Goal: Task Accomplishment & Management: Manage account settings

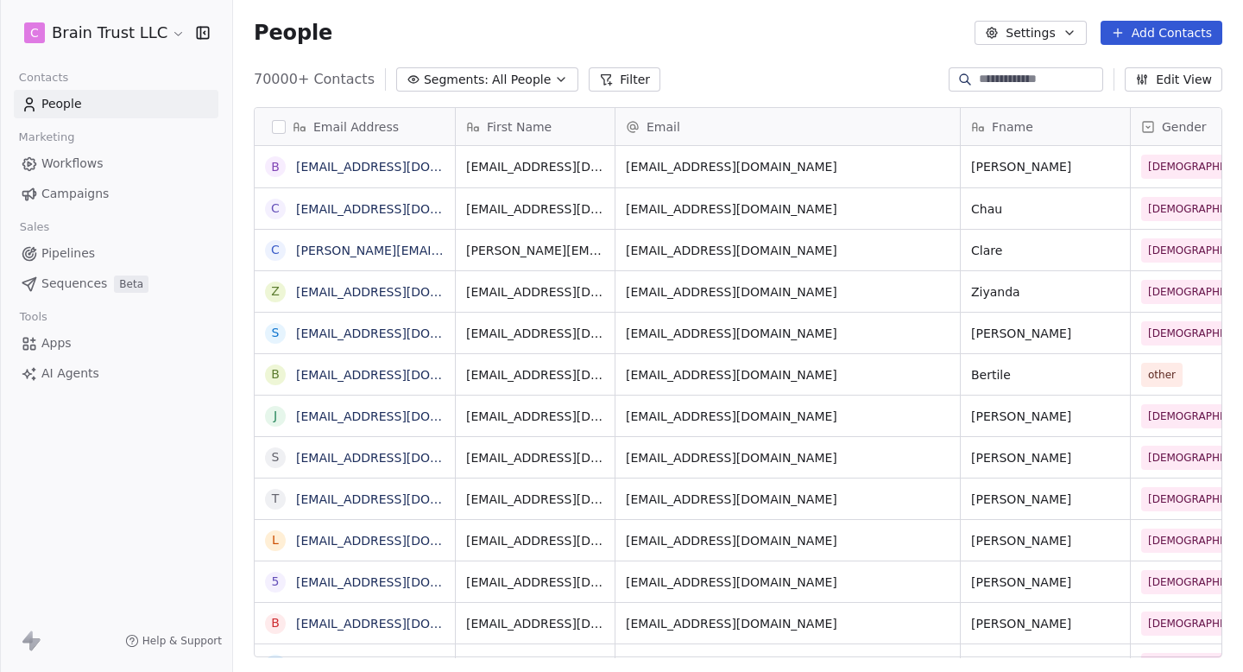
scroll to position [591, 1010]
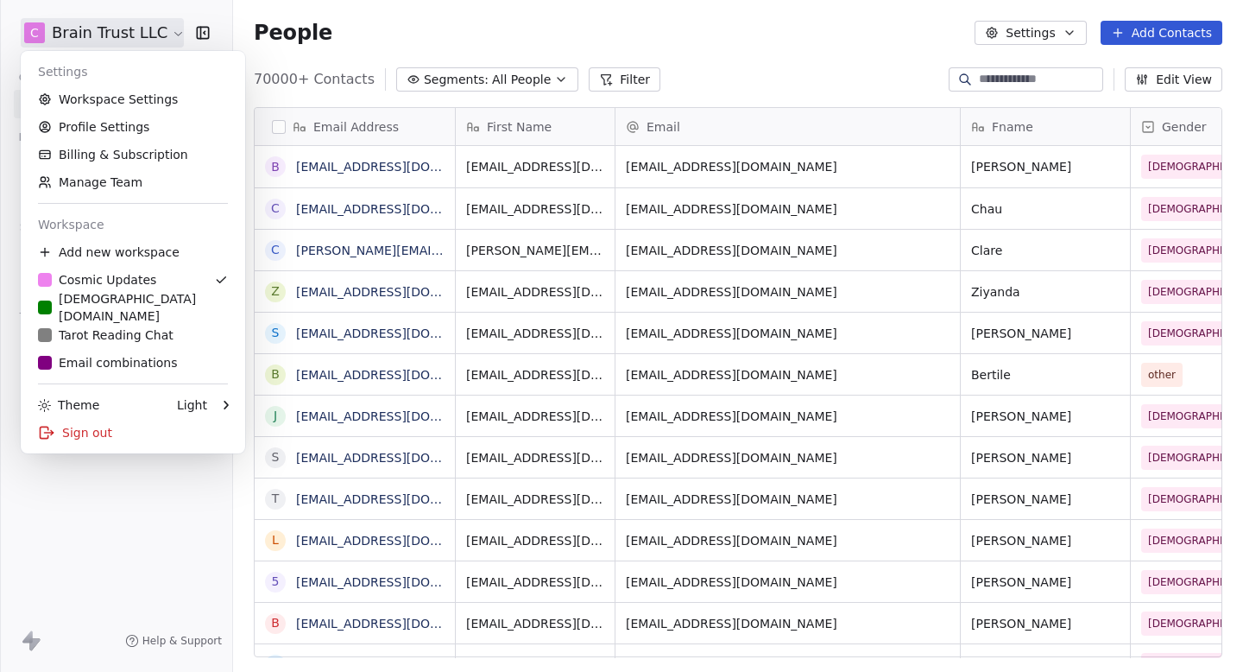
click at [107, 40] on html "C Brain Trust LLC Contacts People Marketing Workflows Campaigns Sales Pipelines…" at bounding box center [621, 336] width 1243 height 672
click at [131, 102] on link "Workspace Settings" at bounding box center [133, 99] width 211 height 28
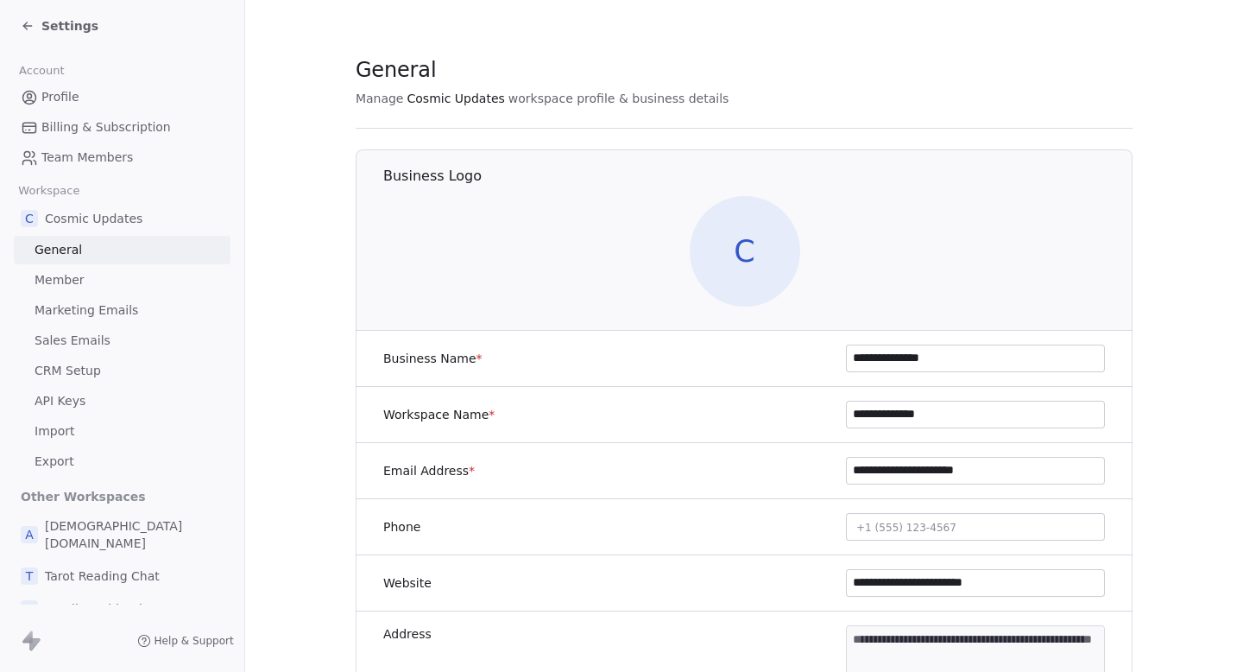
click at [80, 305] on span "Marketing Emails" at bounding box center [87, 310] width 104 height 18
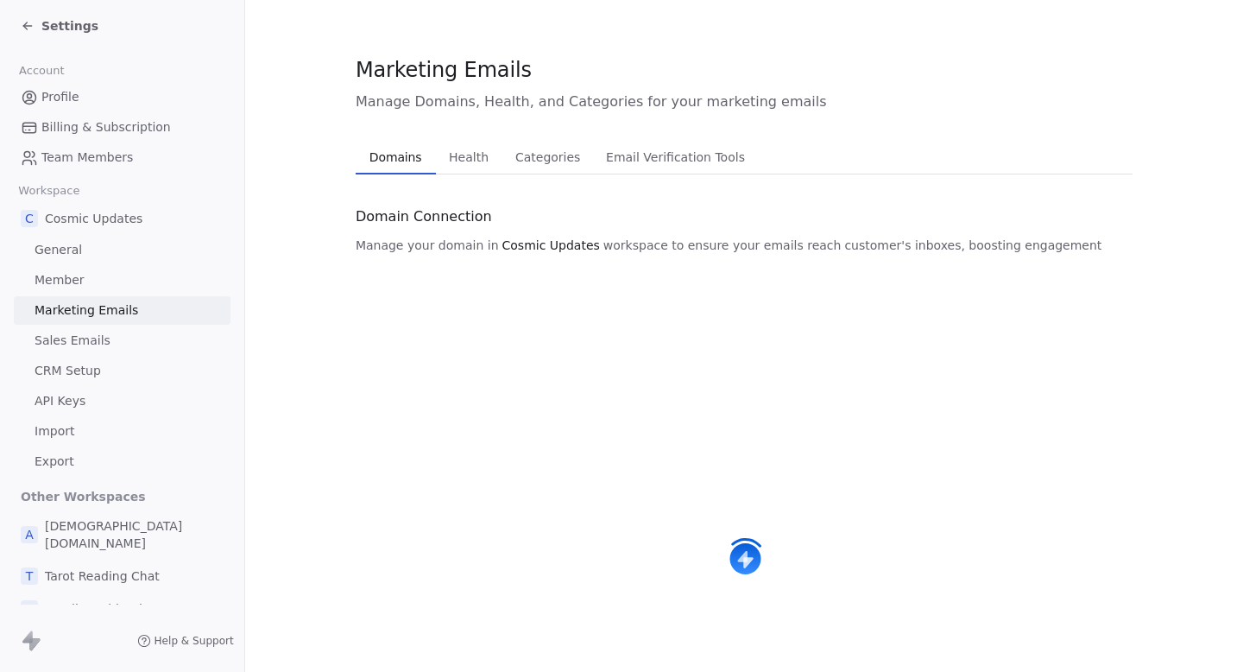
click at [442, 166] on span "Health" at bounding box center [469, 157] width 54 height 24
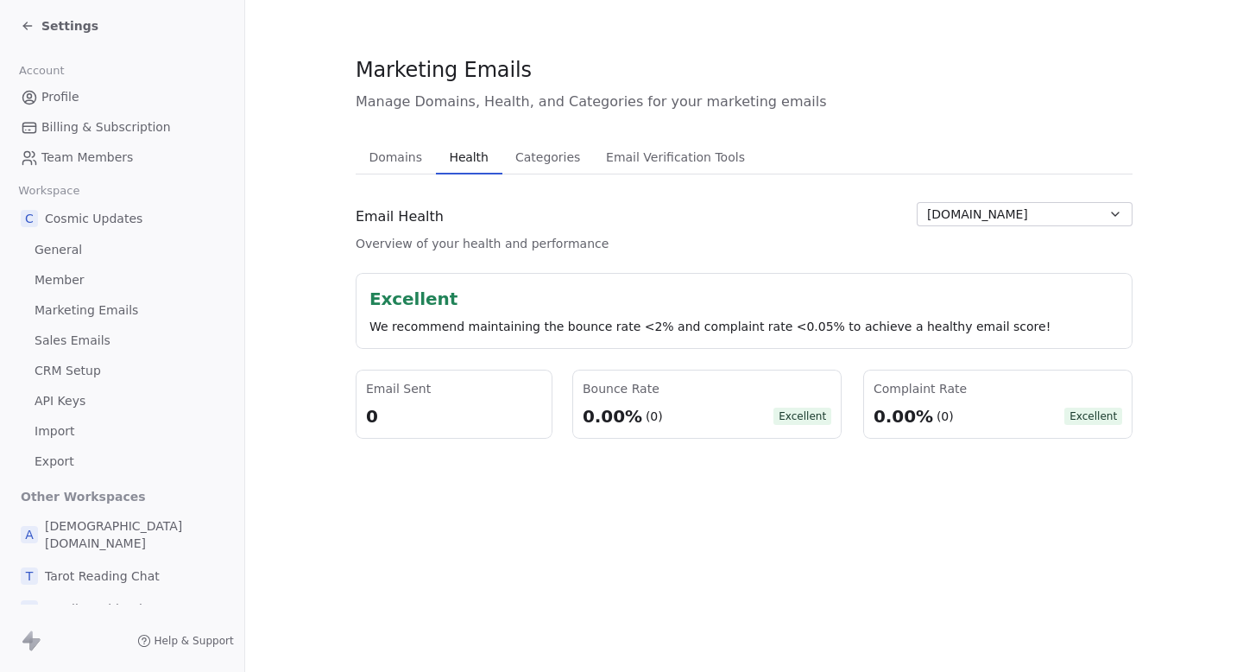
click at [1048, 230] on div "Email Health Overview of your health and performance [DOMAIN_NAME]" at bounding box center [744, 227] width 777 height 50
click at [1063, 221] on button "[DOMAIN_NAME]" at bounding box center [1025, 214] width 216 height 24
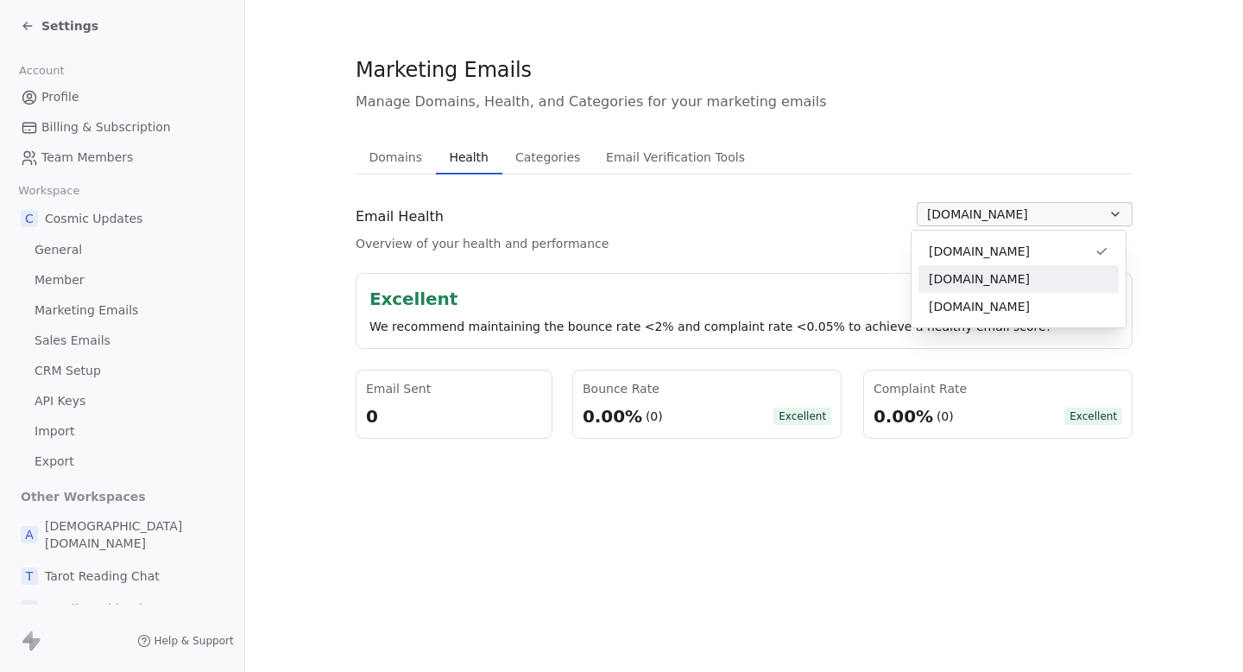
click at [1000, 289] on div "[DOMAIN_NAME]" at bounding box center [1018, 279] width 200 height 28
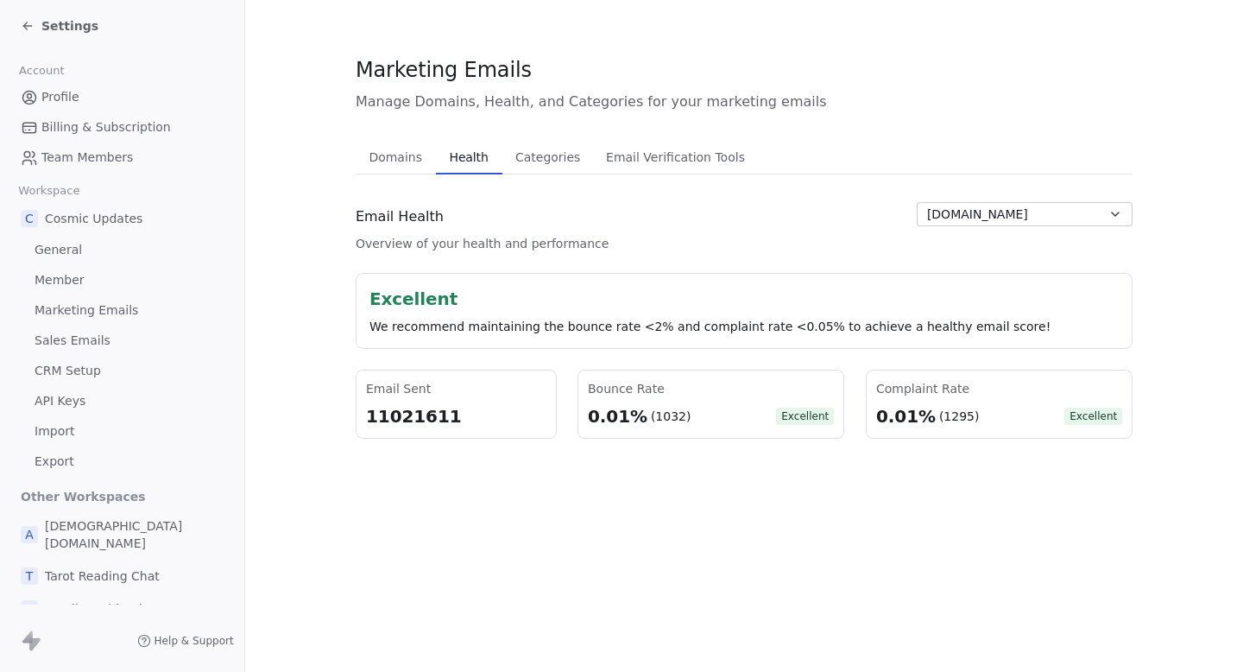
click at [1021, 218] on span "[DOMAIN_NAME]" at bounding box center [977, 214] width 101 height 18
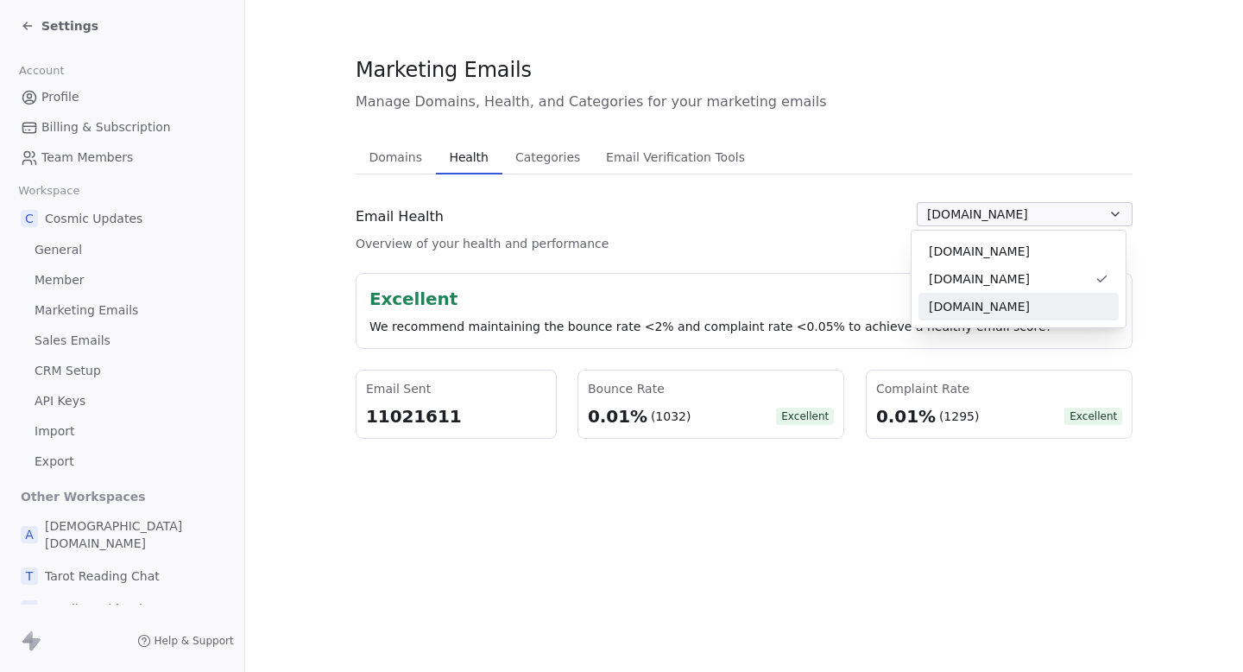
click at [968, 305] on span "[DOMAIN_NAME]" at bounding box center [979, 307] width 101 height 18
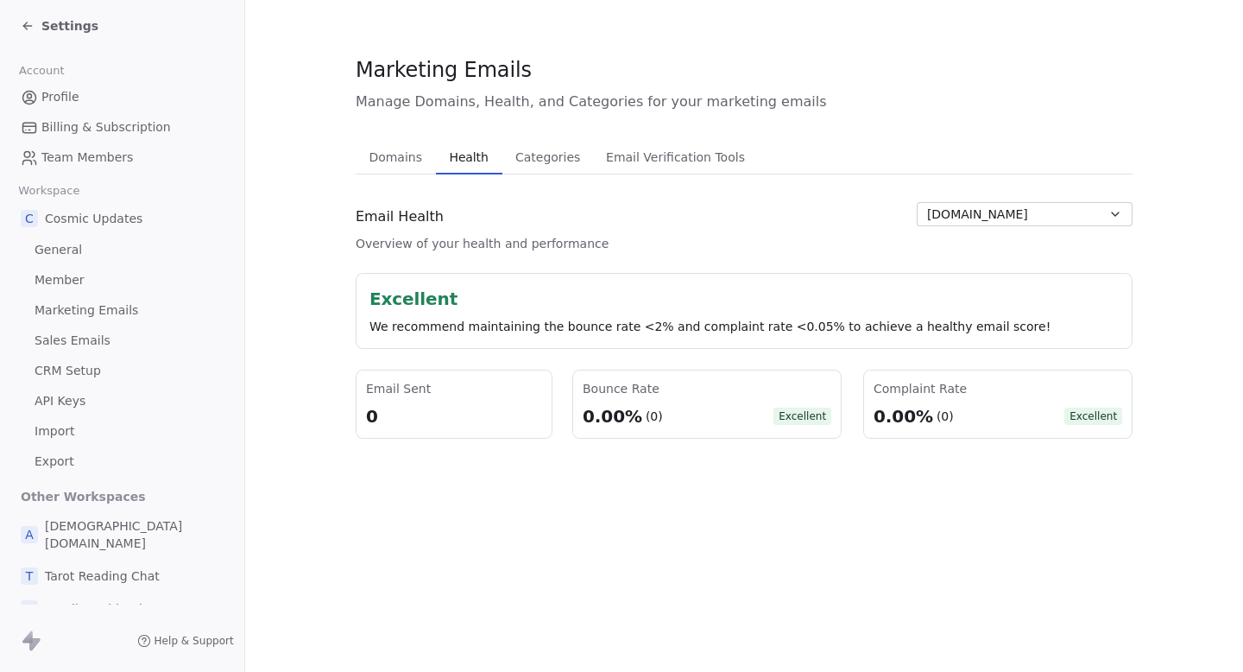
click at [975, 224] on button "[DOMAIN_NAME]" at bounding box center [1025, 214] width 216 height 24
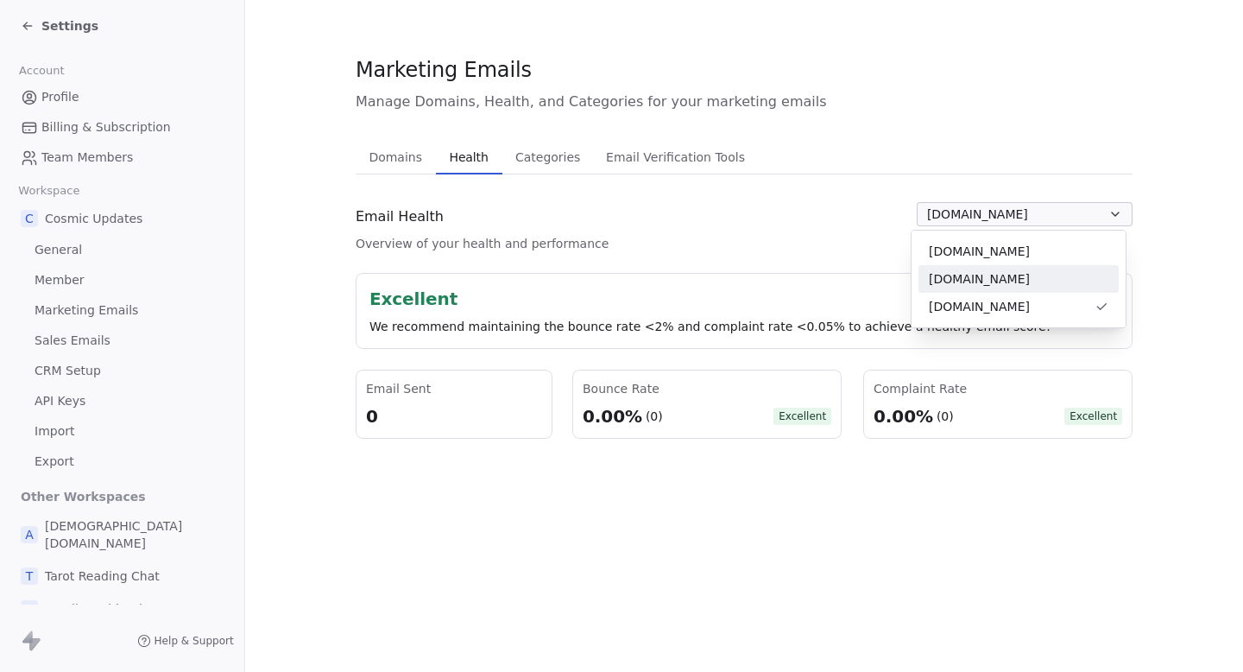
click at [965, 275] on span "[DOMAIN_NAME]" at bounding box center [979, 279] width 101 height 18
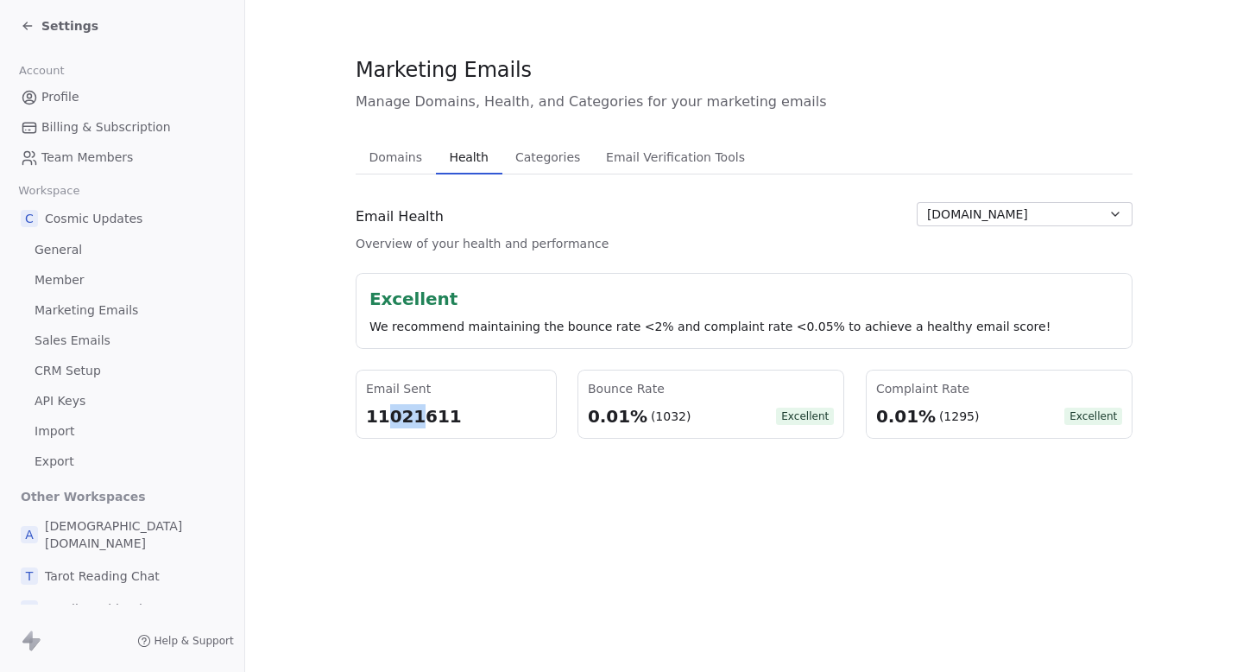
drag, startPoint x: 381, startPoint y: 419, endPoint x: 406, endPoint y: 419, distance: 25.0
click at [406, 419] on div "11021611" at bounding box center [456, 416] width 180 height 24
click at [407, 419] on div "11021611" at bounding box center [456, 416] width 180 height 24
click at [1061, 188] on div "Domains Domains Health Health Categories Categories Email Verification Tools Em…" at bounding box center [744, 289] width 777 height 299
click at [1013, 205] on span "[DOMAIN_NAME]" at bounding box center [977, 214] width 101 height 18
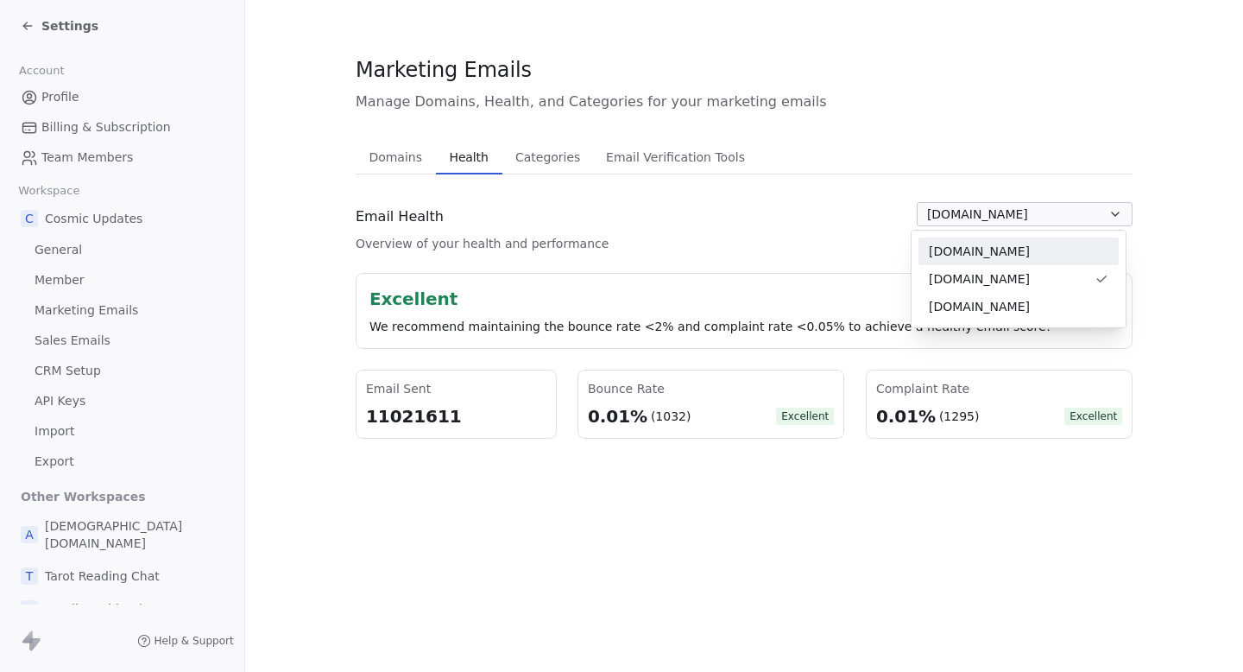
click at [958, 248] on span "[DOMAIN_NAME]" at bounding box center [979, 252] width 101 height 18
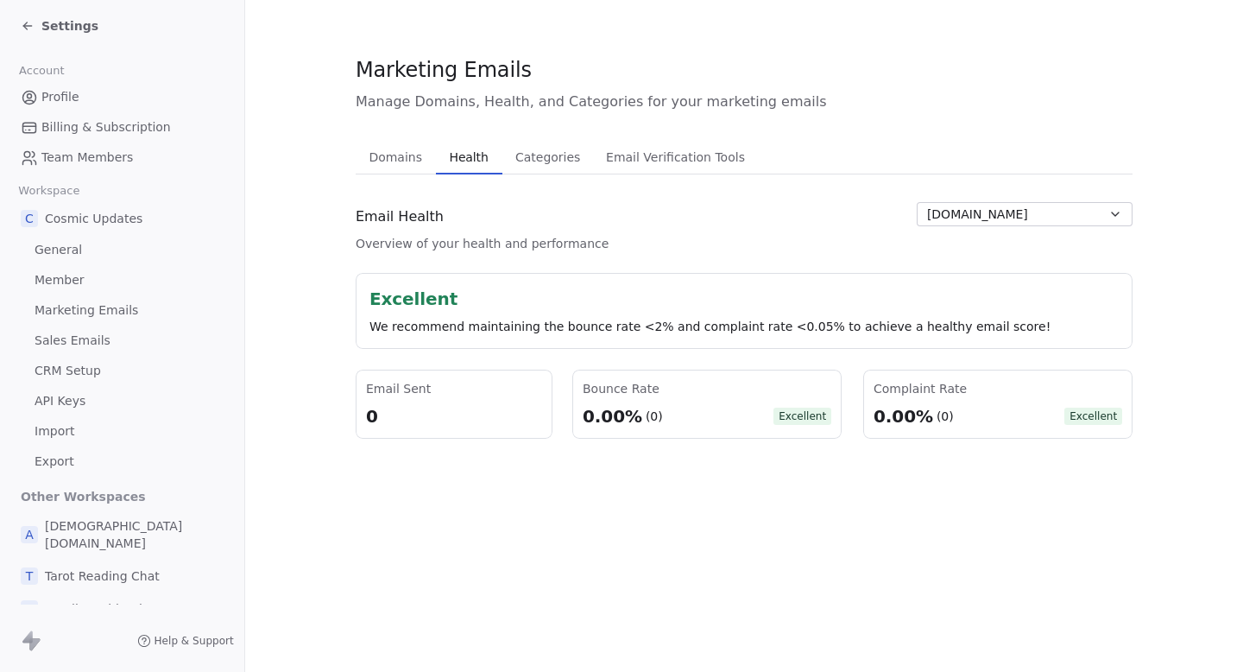
click at [1016, 218] on span "[DOMAIN_NAME]" at bounding box center [977, 214] width 101 height 18
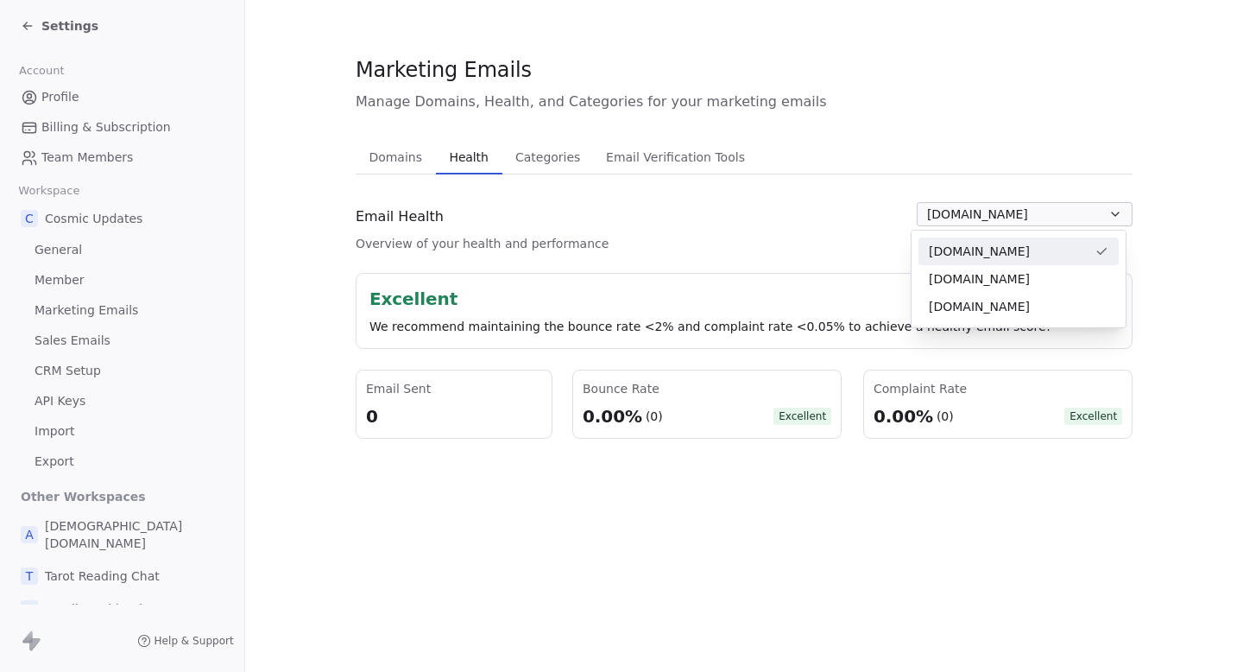
click at [727, 225] on html "Settings Account Profile Billing & Subscription Team Members Workspace C Cosmic…" at bounding box center [621, 336] width 1243 height 672
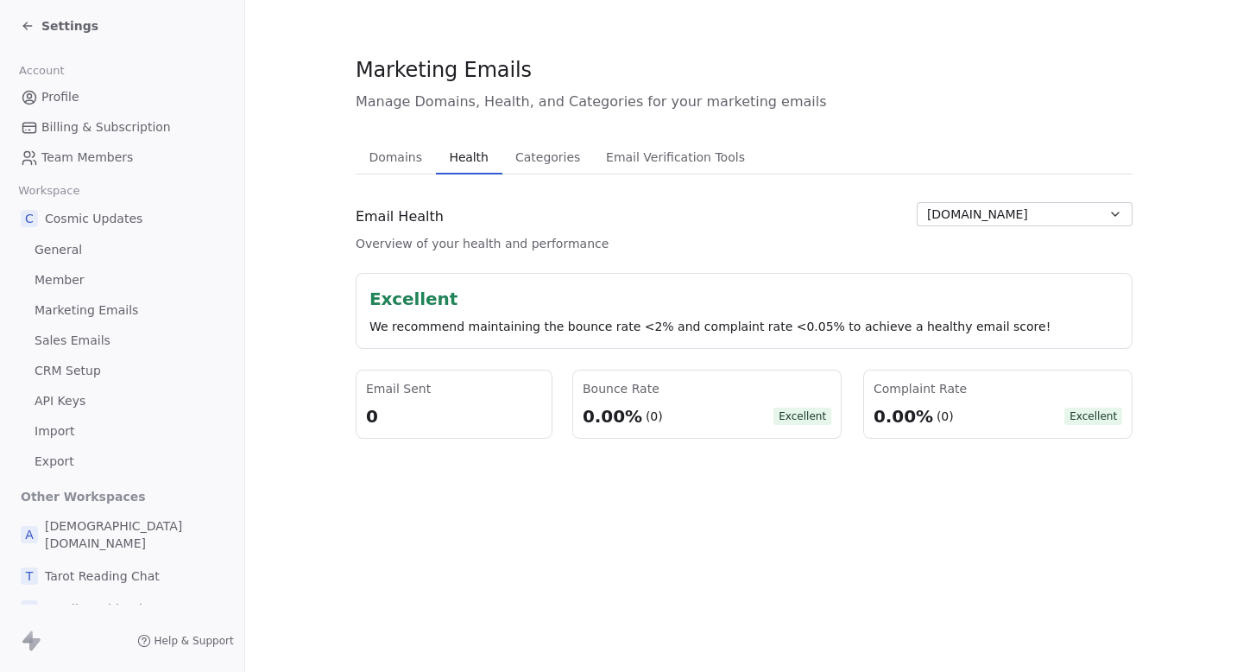
click at [1001, 223] on span "[DOMAIN_NAME]" at bounding box center [977, 214] width 101 height 18
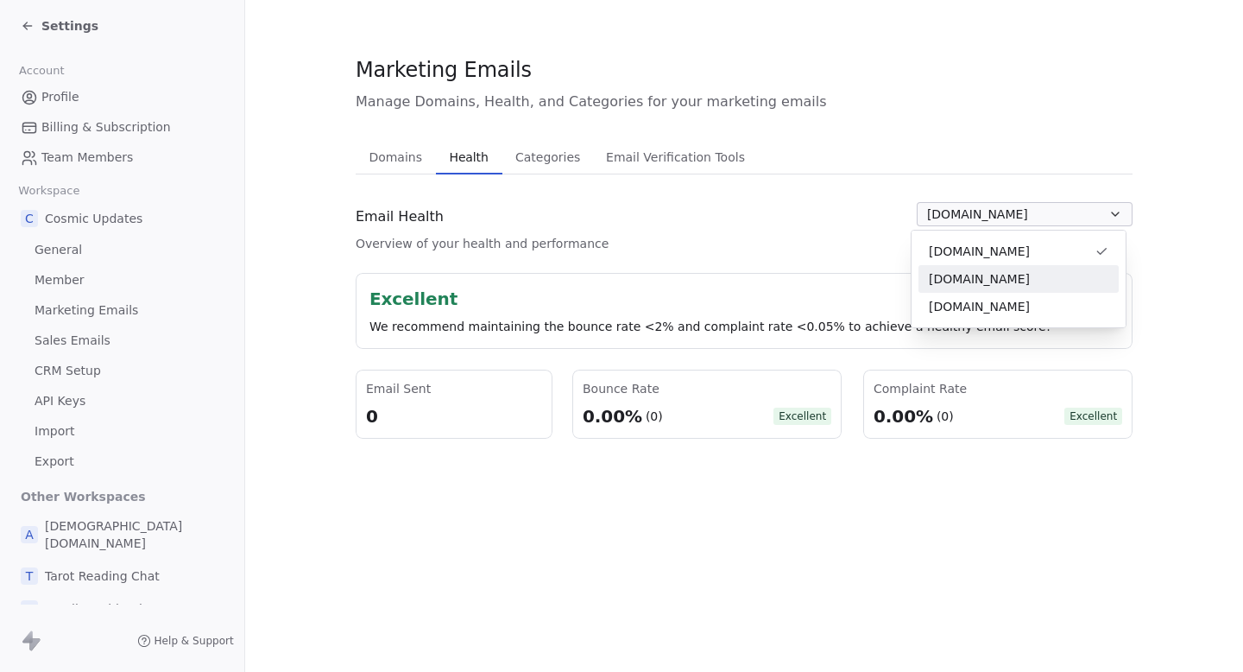
click at [787, 270] on html "Settings Account Profile Billing & Subscription Team Members Workspace C Cosmic…" at bounding box center [621, 336] width 1243 height 672
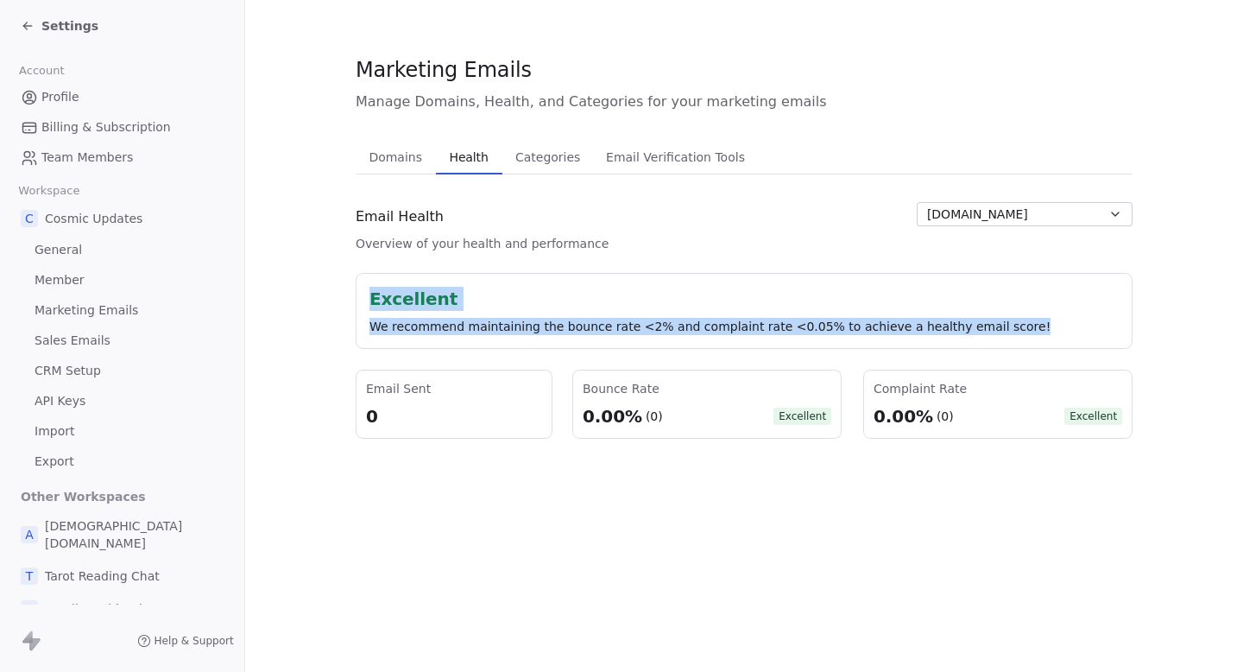
drag, startPoint x: 364, startPoint y: 299, endPoint x: 1009, endPoint y: 320, distance: 645.2
click at [1009, 319] on div "Excellent We recommend maintaining the bounce rate <2% and complaint rate <0.05…" at bounding box center [743, 311] width 749 height 48
click at [1009, 320] on div "We recommend maintaining the bounce rate <2% and complaint rate <0.05% to achie…" at bounding box center [743, 326] width 749 height 17
drag, startPoint x: 1009, startPoint y: 320, endPoint x: 363, endPoint y: 311, distance: 645.8
click at [369, 311] on div "Excellent We recommend maintaining the bounce rate <2% and complaint rate <0.05…" at bounding box center [743, 311] width 749 height 48
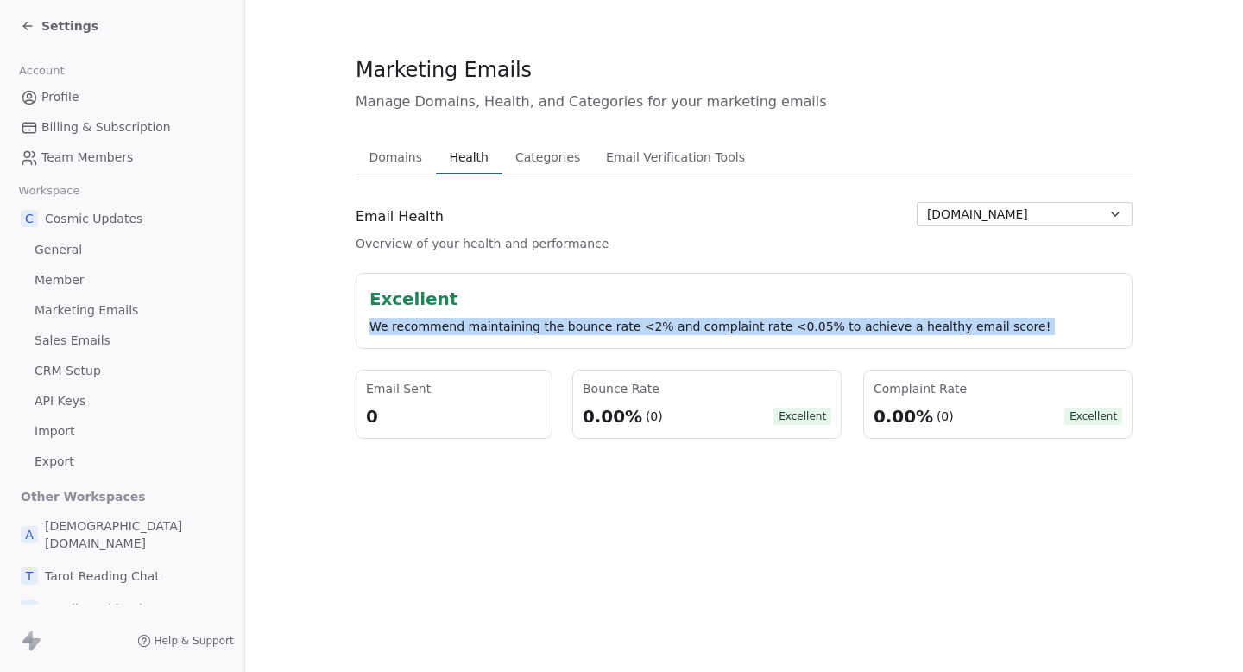
click at [369, 311] on div "Excellent We recommend maintaining the bounce rate <2% and complaint rate <0.05…" at bounding box center [743, 311] width 749 height 48
drag, startPoint x: 358, startPoint y: 298, endPoint x: 1038, endPoint y: 338, distance: 681.4
click at [1038, 338] on div "Excellent We recommend maintaining the bounce rate <2% and complaint rate <0.05…" at bounding box center [744, 311] width 777 height 76
drag, startPoint x: 1038, startPoint y: 338, endPoint x: 382, endPoint y: 293, distance: 658.5
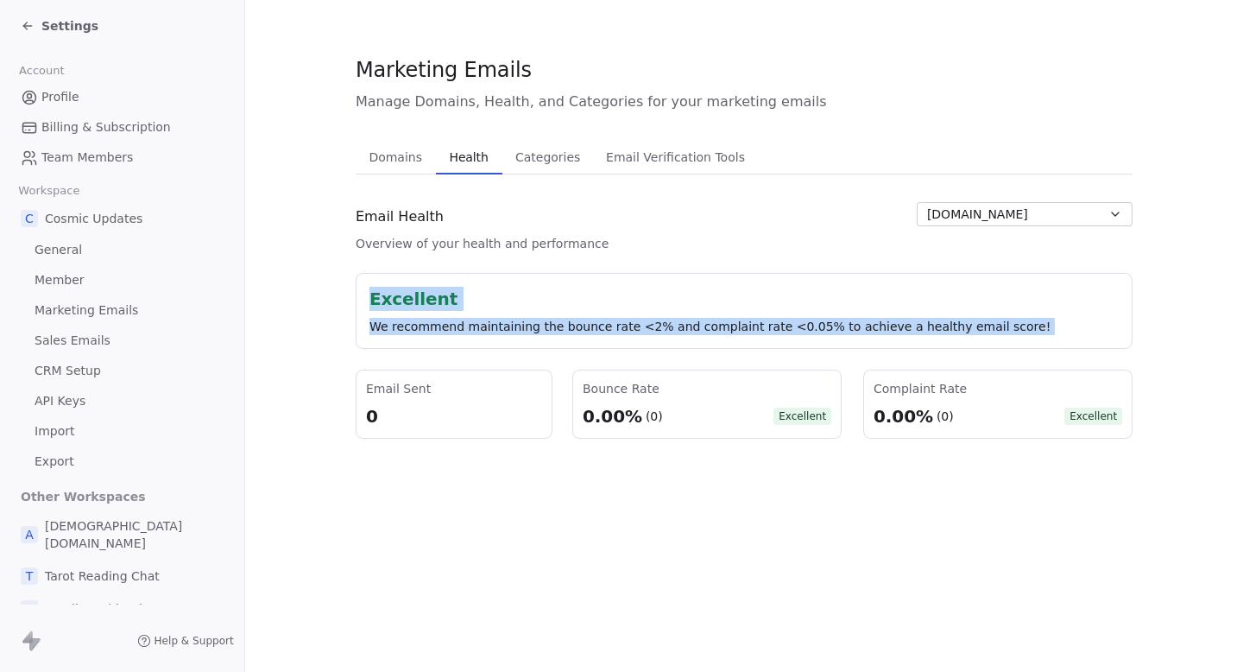
click at [382, 293] on div "Excellent We recommend maintaining the bounce rate <2% and complaint rate <0.05…" at bounding box center [744, 311] width 777 height 76
click at [382, 293] on div "Excellent" at bounding box center [743, 299] width 749 height 24
drag, startPoint x: 356, startPoint y: 293, endPoint x: 1019, endPoint y: 360, distance: 666.4
click at [1019, 360] on div "Excellent We recommend maintaining the bounce rate <2% and complaint rate <0.05…" at bounding box center [744, 356] width 777 height 166
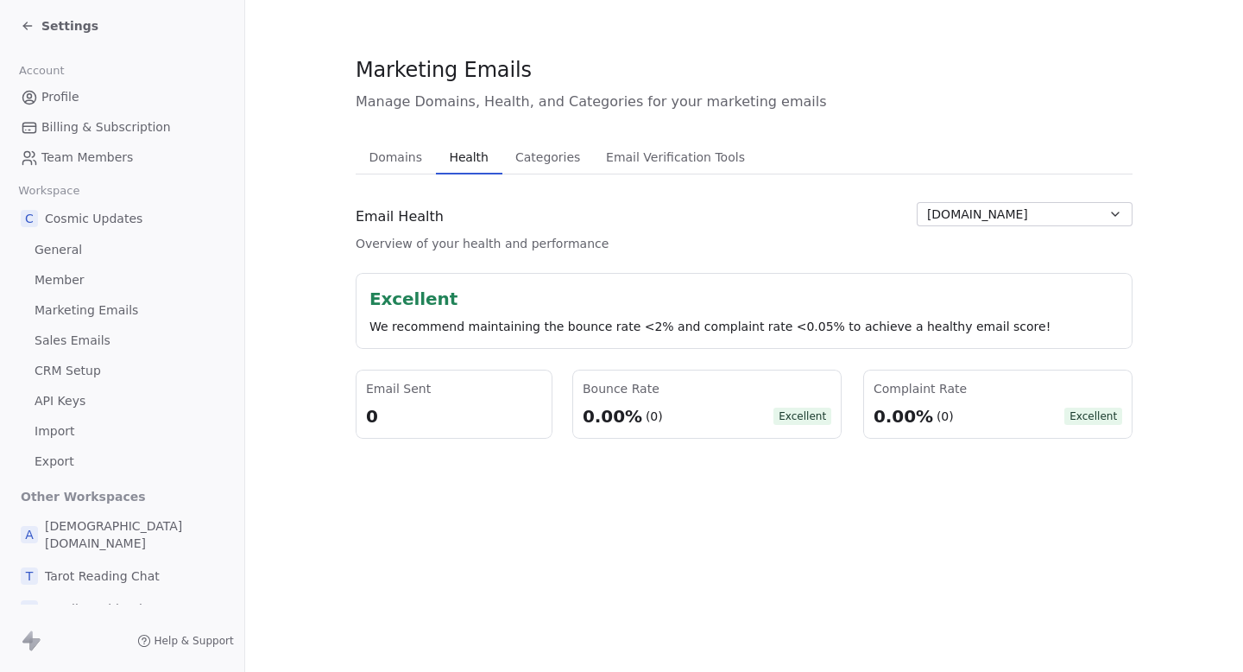
click at [1024, 327] on div "We recommend maintaining the bounce rate <2% and complaint rate <0.05% to achie…" at bounding box center [743, 326] width 749 height 17
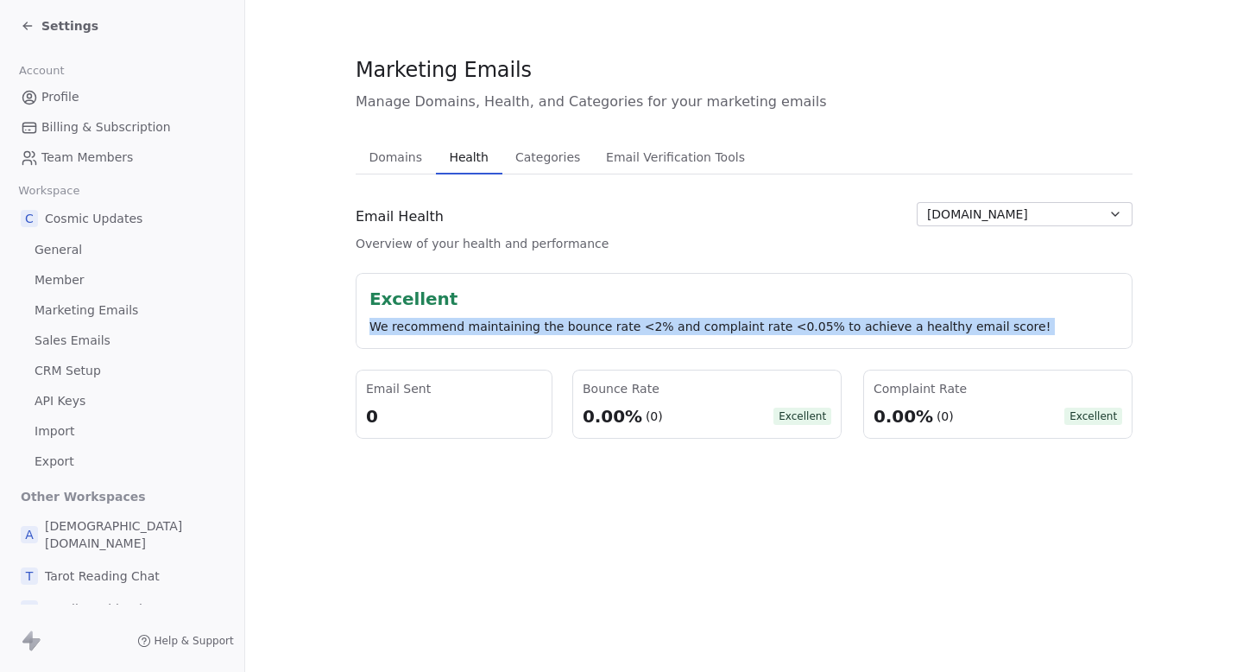
drag, startPoint x: 1024, startPoint y: 327, endPoint x: 372, endPoint y: 331, distance: 651.7
click at [374, 331] on div "We recommend maintaining the bounce rate <2% and complaint rate <0.05% to achie…" at bounding box center [743, 326] width 749 height 17
click at [372, 331] on div "We recommend maintaining the bounce rate <2% and complaint rate <0.05% to achie…" at bounding box center [743, 326] width 749 height 17
drag, startPoint x: 356, startPoint y: 324, endPoint x: 1036, endPoint y: 324, distance: 680.2
click at [1036, 324] on div "Excellent We recommend maintaining the bounce rate <2% and complaint rate <0.05…" at bounding box center [744, 311] width 777 height 76
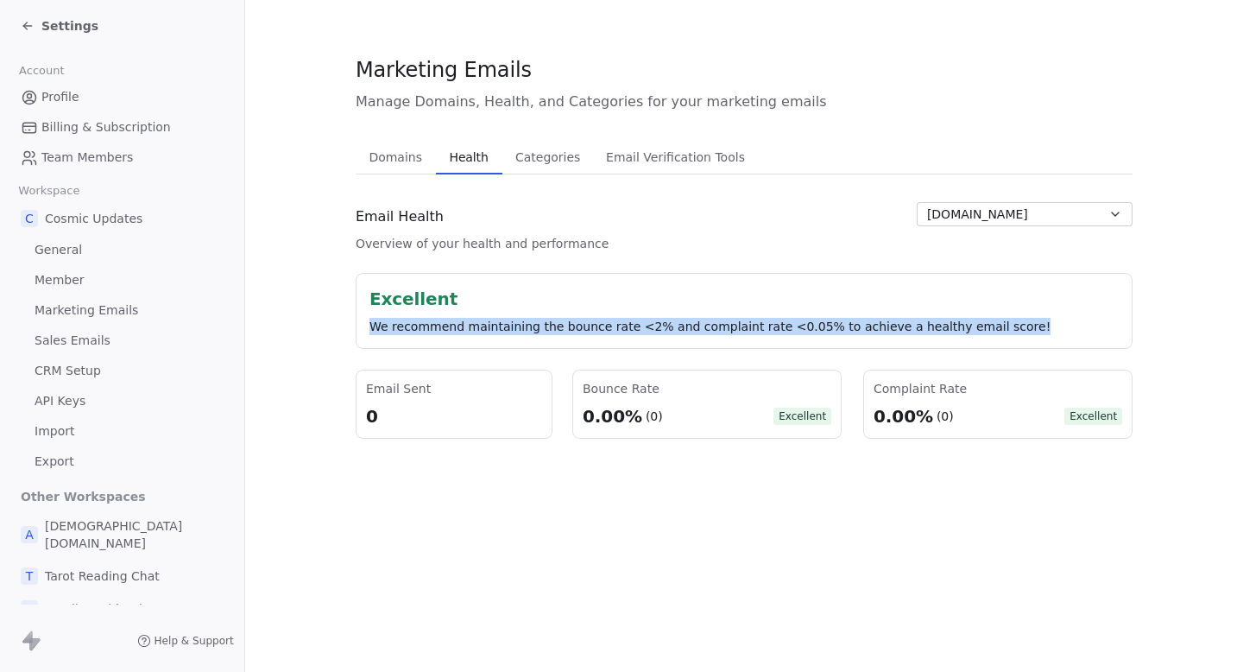
click at [1036, 324] on div "We recommend maintaining the bounce rate <2% and complaint rate <0.05% to achie…" at bounding box center [743, 326] width 749 height 17
drag, startPoint x: 1036, startPoint y: 324, endPoint x: 341, endPoint y: 324, distance: 694.9
click at [342, 324] on section "Marketing Emails Manage Domains, Health, and Categories for your marketing emai…" at bounding box center [744, 247] width 998 height 494
click at [341, 324] on section "Marketing Emails Manage Domains, Health, and Categories for your marketing emai…" at bounding box center [744, 247] width 998 height 494
drag, startPoint x: 364, startPoint y: 325, endPoint x: 1043, endPoint y: 321, distance: 678.5
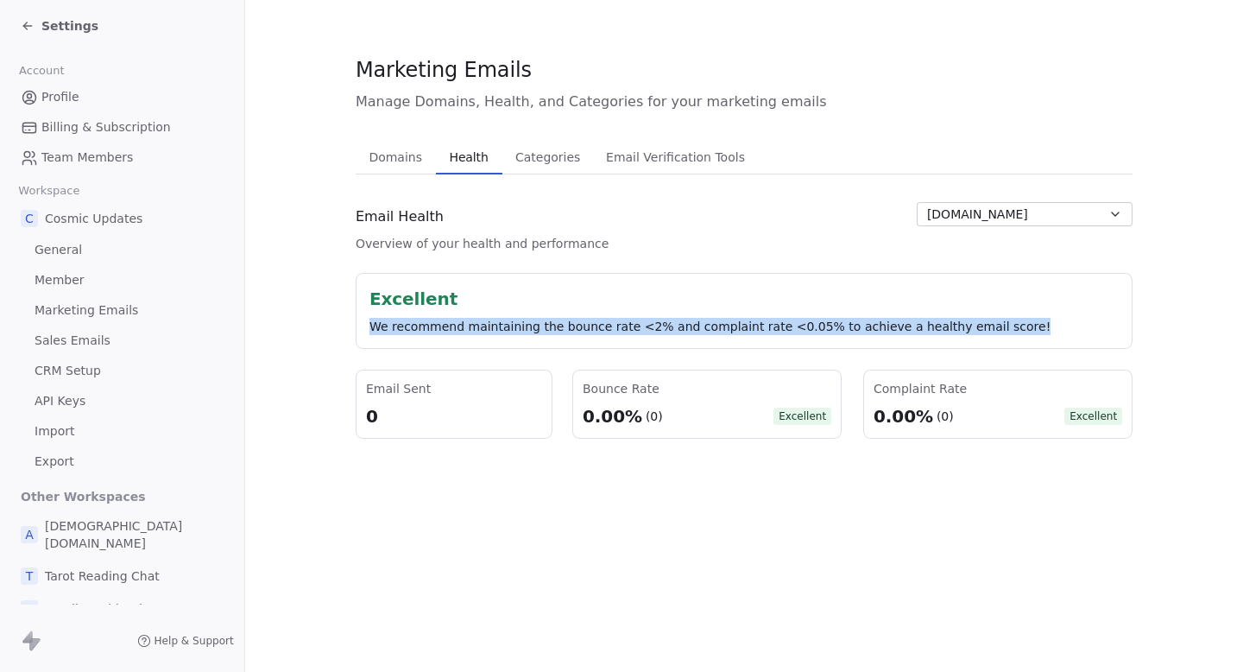
click at [1043, 322] on div "We recommend maintaining the bounce rate <2% and complaint rate <0.05% to achie…" at bounding box center [743, 326] width 749 height 17
click at [1043, 321] on div "We recommend maintaining the bounce rate <2% and complaint rate <0.05% to achie…" at bounding box center [743, 326] width 749 height 17
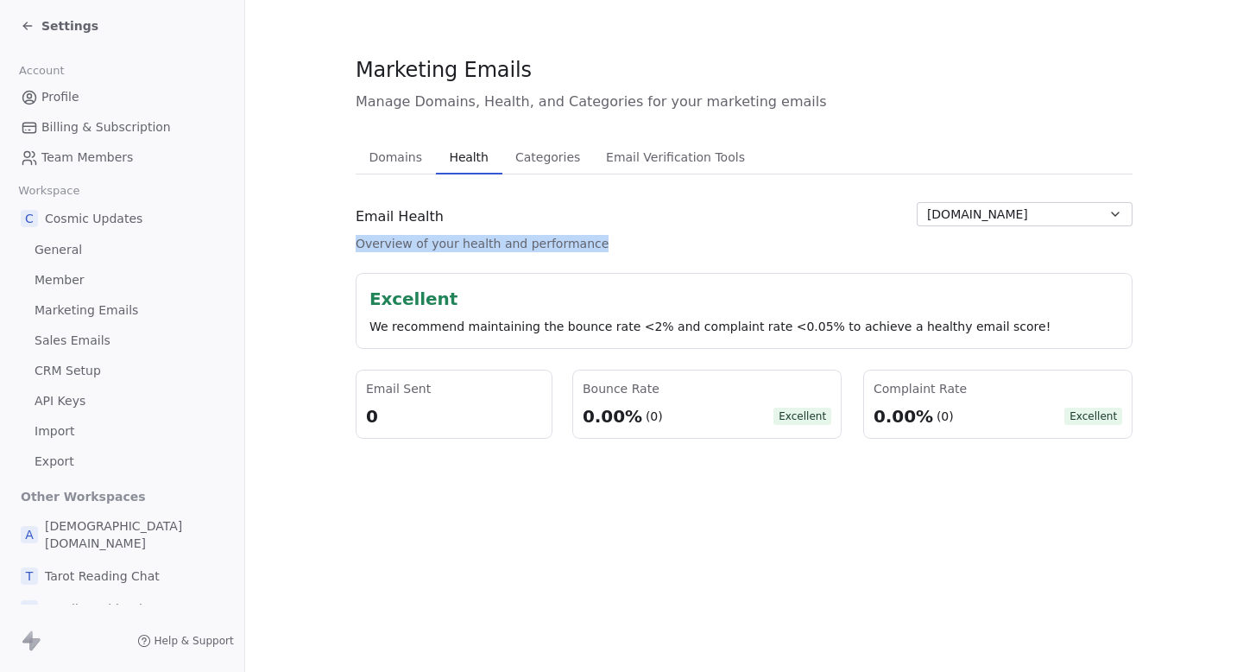
drag, startPoint x: 329, startPoint y: 246, endPoint x: 664, endPoint y: 244, distance: 334.9
click at [664, 245] on section "Marketing Emails Manage Domains, Health, and Categories for your marketing emai…" at bounding box center [744, 247] width 998 height 494
click at [664, 244] on div "Email Health Overview of your health and performance [DOMAIN_NAME]" at bounding box center [744, 227] width 777 height 50
click at [760, 105] on span "Manage Domains, Health, and Categories for your marketing emails" at bounding box center [744, 102] width 777 height 21
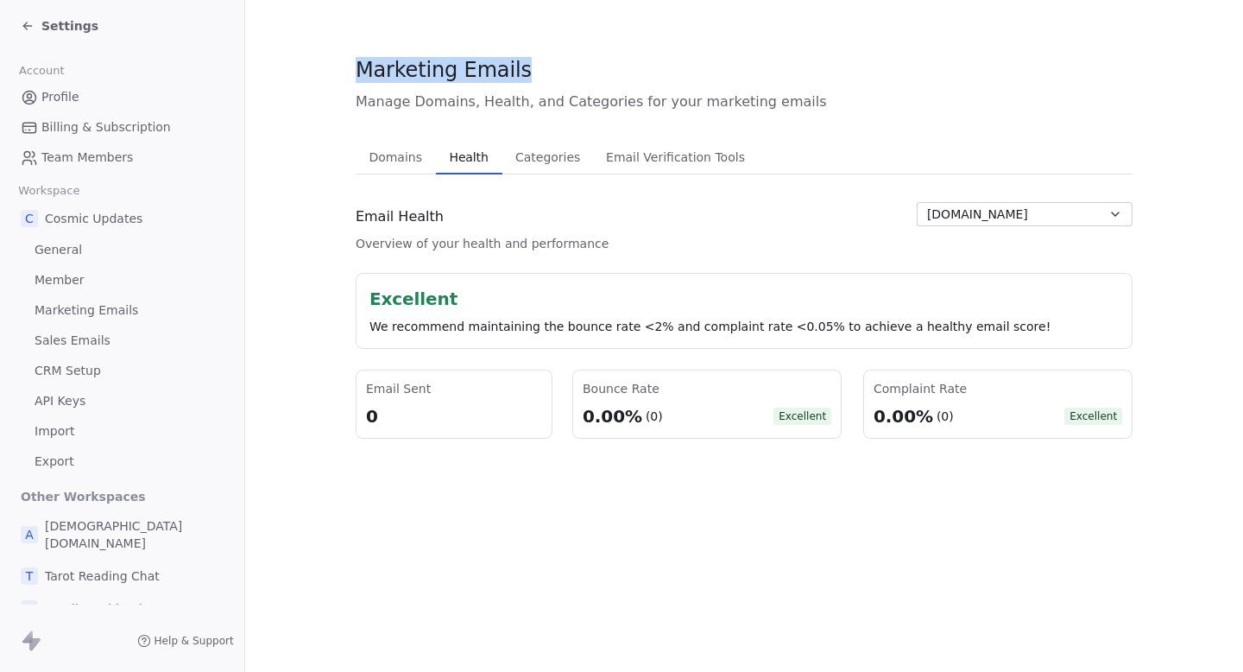
drag, startPoint x: 347, startPoint y: 69, endPoint x: 581, endPoint y: 86, distance: 234.6
click at [581, 86] on section "Marketing Emails Manage Domains, Health, and Categories for your marketing emai…" at bounding box center [744, 247] width 998 height 494
click at [582, 85] on div "Marketing Emails Manage Domains, Health, and Categories for your marketing emai…" at bounding box center [744, 83] width 777 height 57
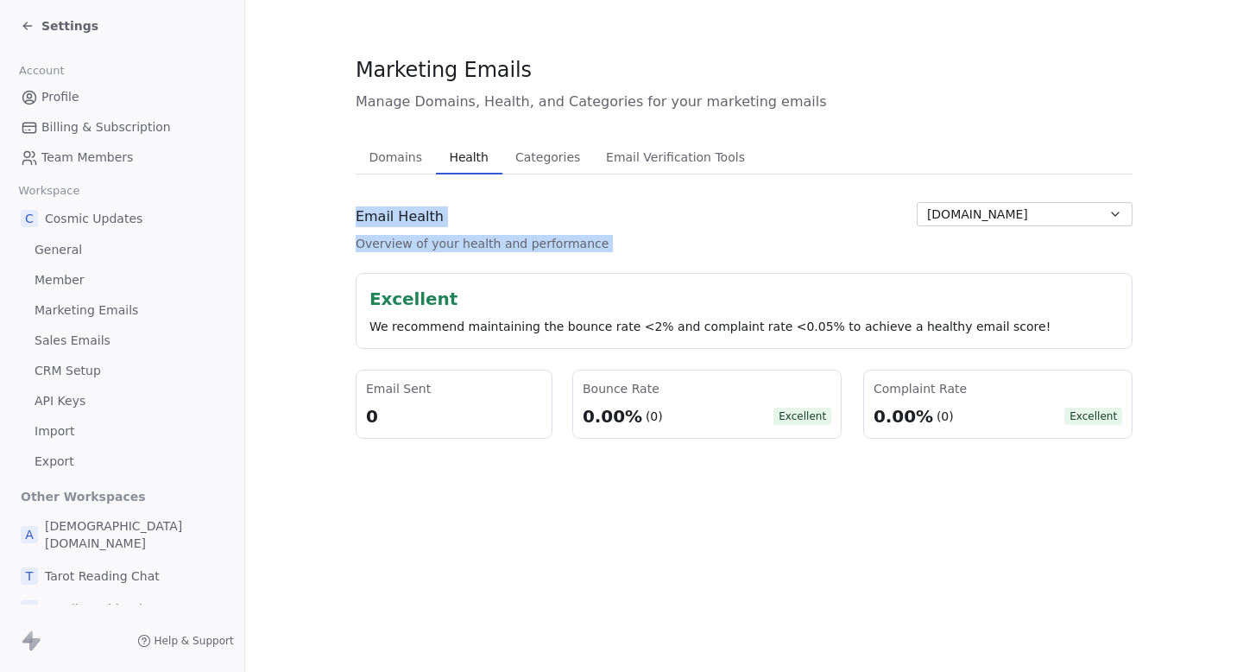
drag, startPoint x: 353, startPoint y: 218, endPoint x: 631, endPoint y: 262, distance: 281.6
click at [631, 262] on div "Email Health Overview of your health and performance [DOMAIN_NAME] Excellent We…" at bounding box center [744, 320] width 777 height 237
click at [440, 106] on span "Manage Domains, Health, and Categories for your marketing emails" at bounding box center [744, 102] width 777 height 21
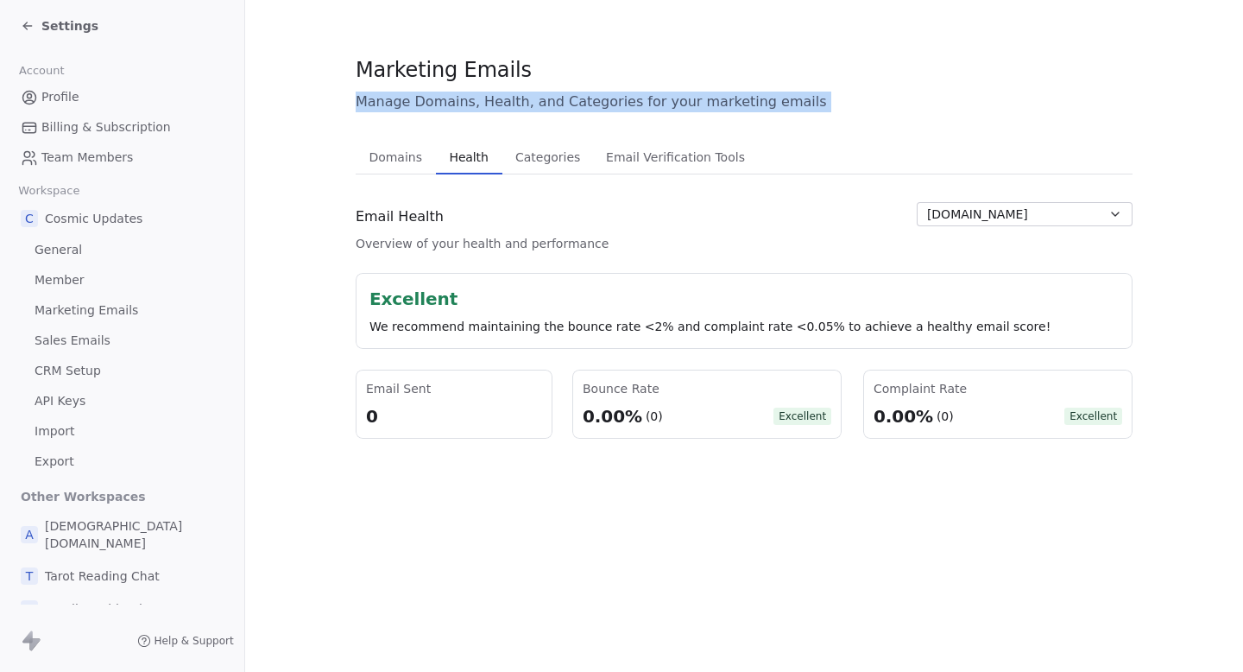
click at [440, 106] on span "Manage Domains, Health, and Categories for your marketing emails" at bounding box center [744, 102] width 777 height 21
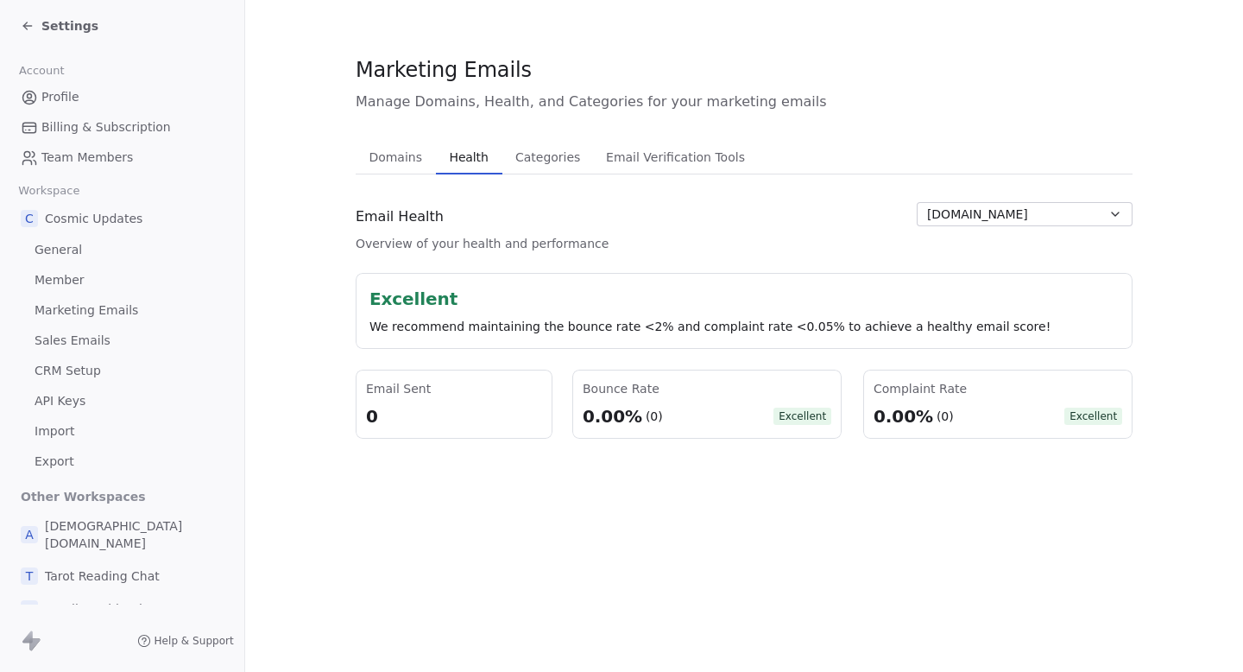
click at [518, 122] on div "Marketing Emails Manage Domains, Health, and Categories for your marketing emai…" at bounding box center [744, 246] width 777 height 383
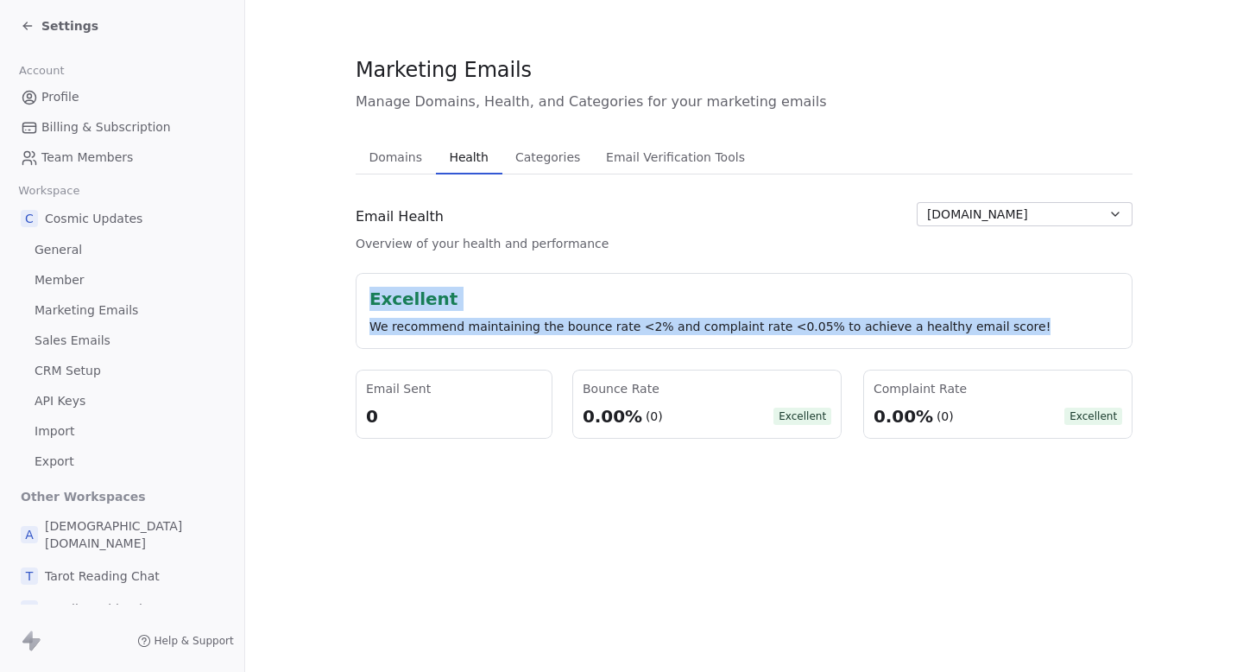
drag, startPoint x: 1009, startPoint y: 336, endPoint x: 353, endPoint y: 302, distance: 656.9
click at [356, 302] on div "Excellent We recommend maintaining the bounce rate <2% and complaint rate <0.05…" at bounding box center [744, 311] width 777 height 76
drag, startPoint x: 337, startPoint y: 265, endPoint x: 622, endPoint y: 479, distance: 357.0
click at [618, 476] on section "Marketing Emails Manage Domains, Health, and Categories for your marketing emai…" at bounding box center [744, 247] width 998 height 494
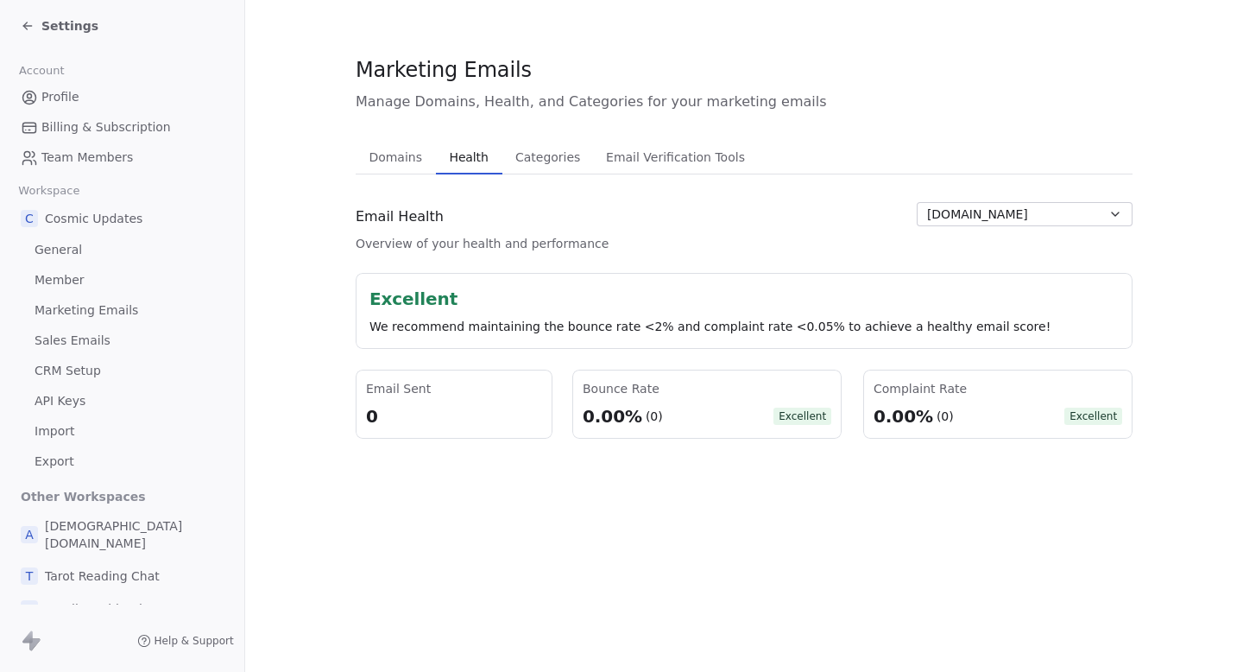
click at [822, 446] on section "Marketing Emails Manage Domains, Health, and Categories for your marketing emai…" at bounding box center [744, 247] width 998 height 494
drag, startPoint x: 354, startPoint y: 411, endPoint x: 550, endPoint y: 413, distance: 196.0
click at [550, 413] on div "Email Sent 0 Bounce Rate 0.00% (0) Excellent Complaint Rate 0.00% (0) Excellent" at bounding box center [744, 403] width 777 height 69
drag, startPoint x: 578, startPoint y: 407, endPoint x: 726, endPoint y: 409, distance: 147.6
click at [726, 409] on div "0.00% (0) Excellent" at bounding box center [707, 416] width 249 height 24
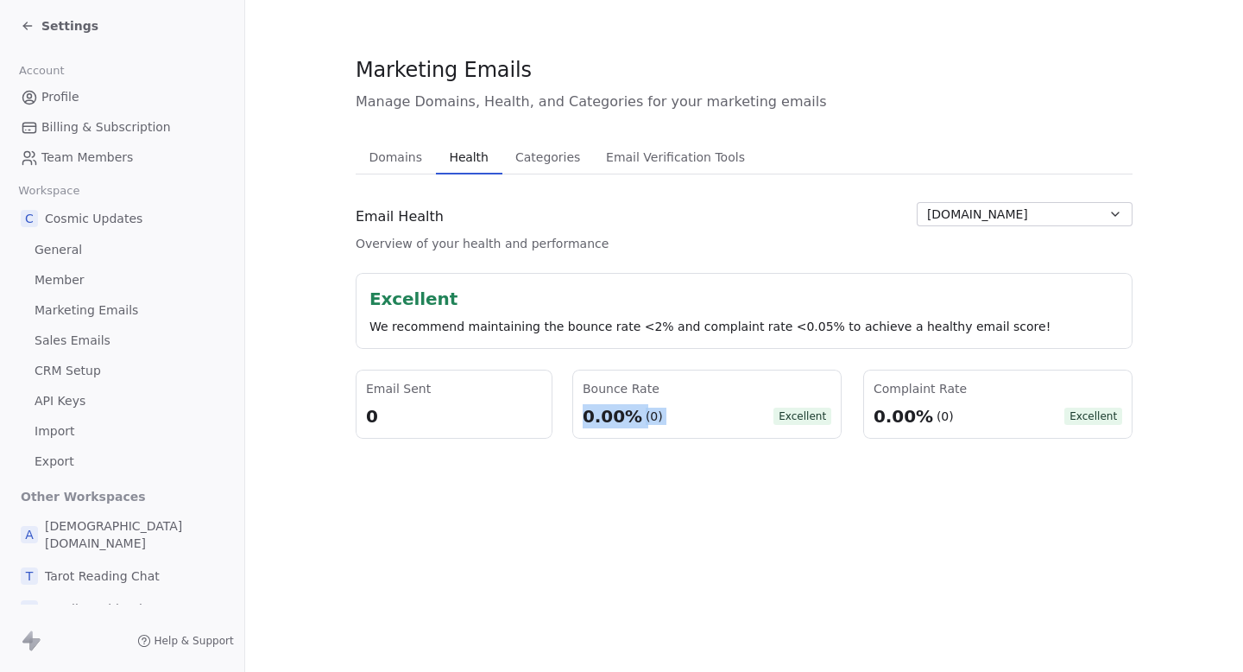
click at [730, 411] on div "0.00% (0) Excellent" at bounding box center [707, 416] width 249 height 24
drag, startPoint x: 861, startPoint y: 413, endPoint x: 986, endPoint y: 414, distance: 124.3
click at [986, 414] on div "Complaint Rate 0.00% (0) Excellent" at bounding box center [997, 403] width 269 height 69
click at [988, 414] on div "0.00% (0) Excellent" at bounding box center [998, 416] width 249 height 24
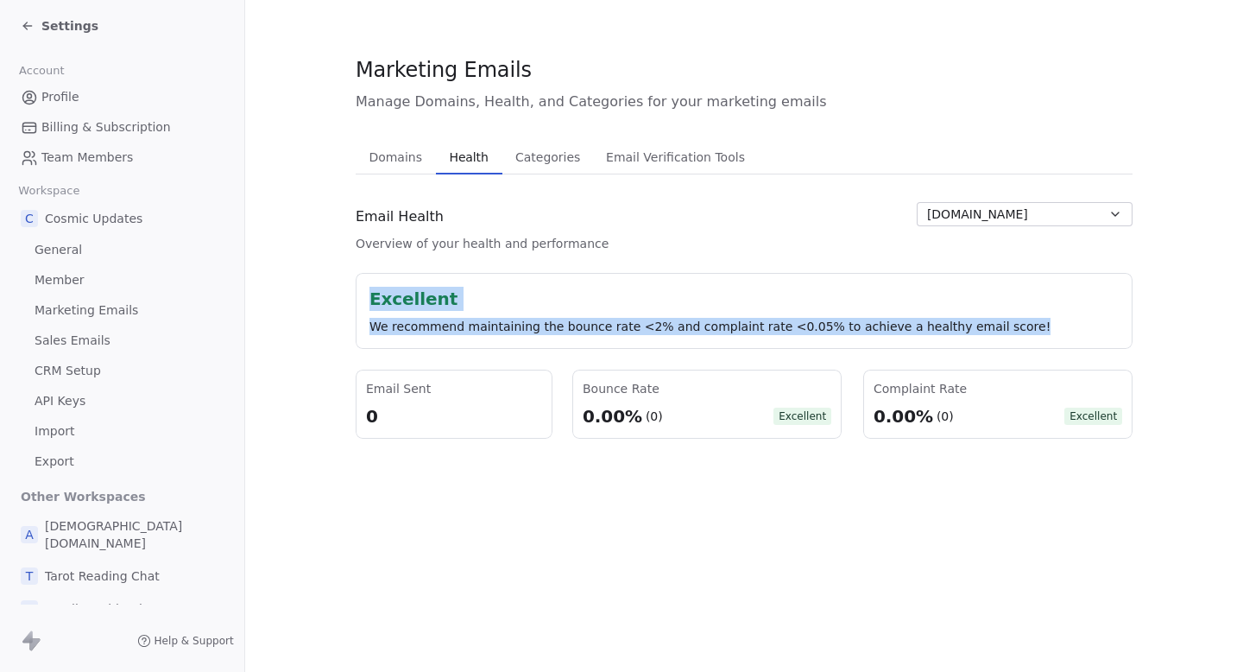
drag, startPoint x: 363, startPoint y: 293, endPoint x: 990, endPoint y: 341, distance: 628.5
click at [990, 336] on div "Excellent We recommend maintaining the bounce rate <2% and complaint rate <0.05…" at bounding box center [744, 311] width 777 height 76
click at [990, 341] on div "Excellent We recommend maintaining the bounce rate <2% and complaint rate <0.05…" at bounding box center [744, 311] width 777 height 76
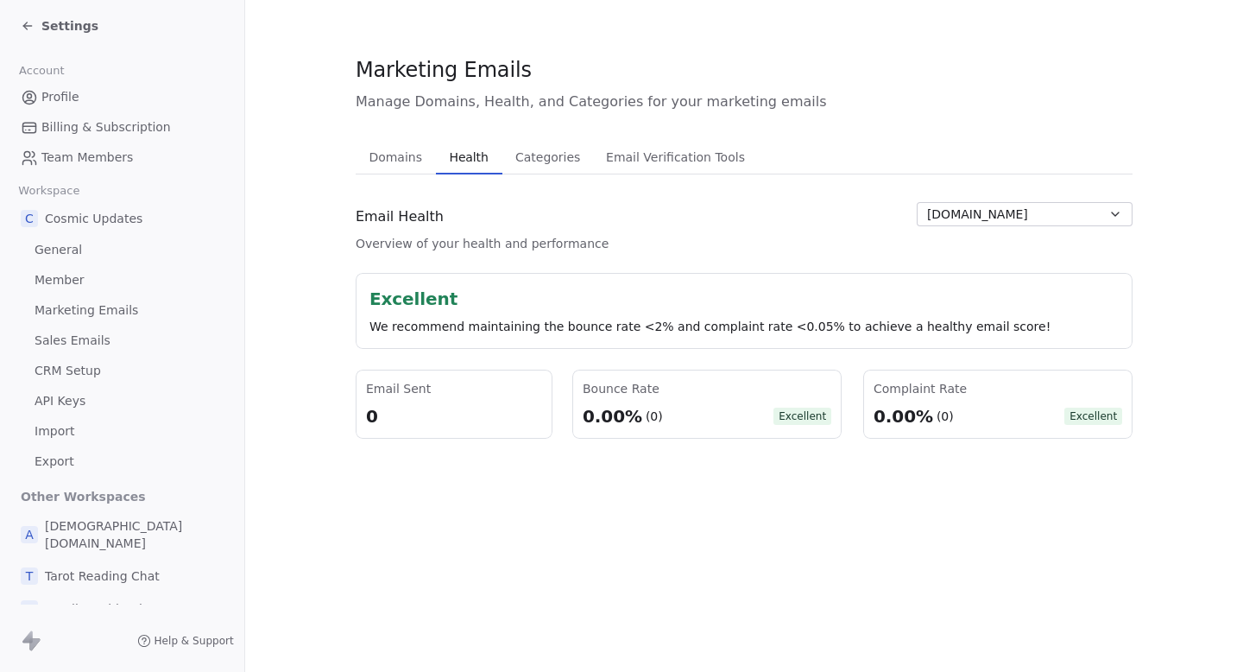
click at [1040, 212] on button "[DOMAIN_NAME]" at bounding box center [1025, 214] width 216 height 24
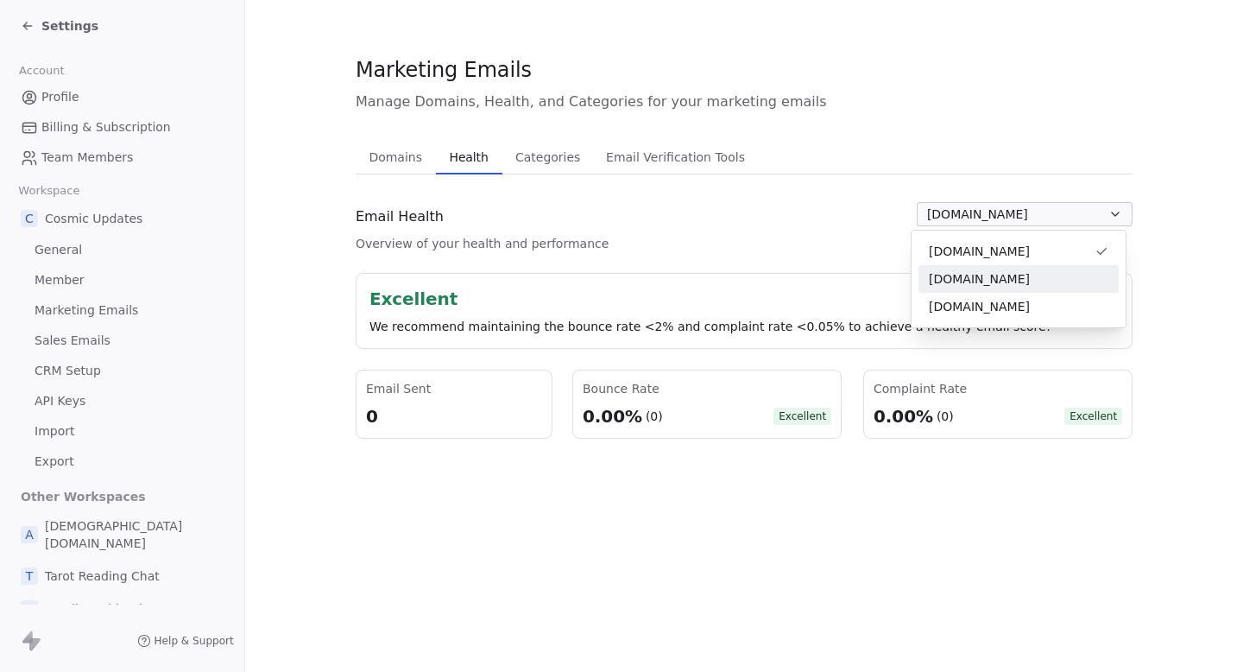
click at [1006, 285] on span "[DOMAIN_NAME]" at bounding box center [979, 279] width 101 height 18
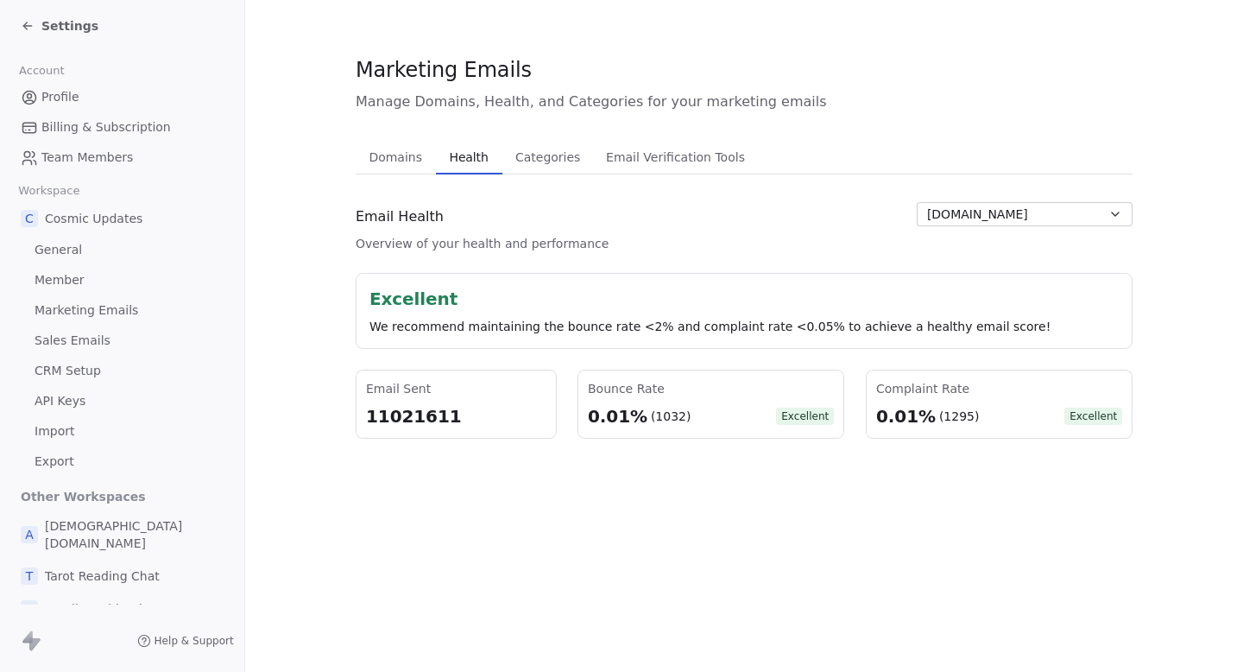
click at [1078, 208] on button "[DOMAIN_NAME]" at bounding box center [1025, 214] width 216 height 24
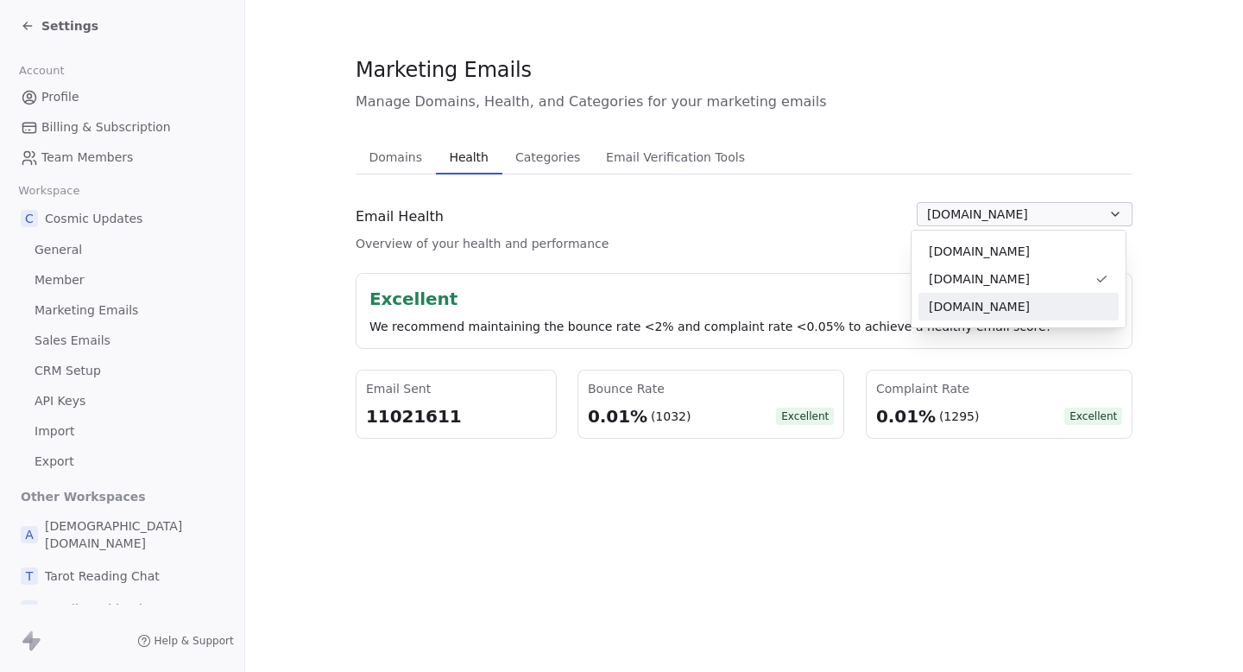
click at [985, 313] on span "[DOMAIN_NAME]" at bounding box center [979, 307] width 101 height 18
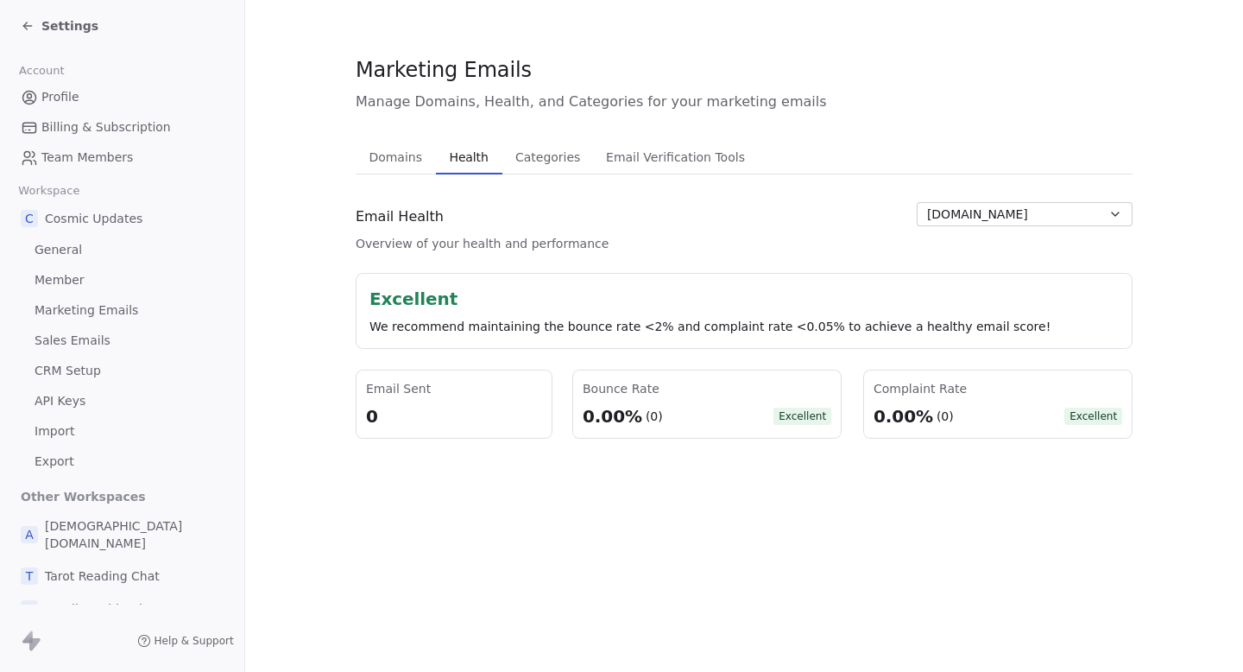
click at [783, 243] on div "Email Health Overview of your health and performance [DOMAIN_NAME]" at bounding box center [744, 227] width 777 height 50
click at [1028, 210] on span "[DOMAIN_NAME]" at bounding box center [977, 214] width 101 height 18
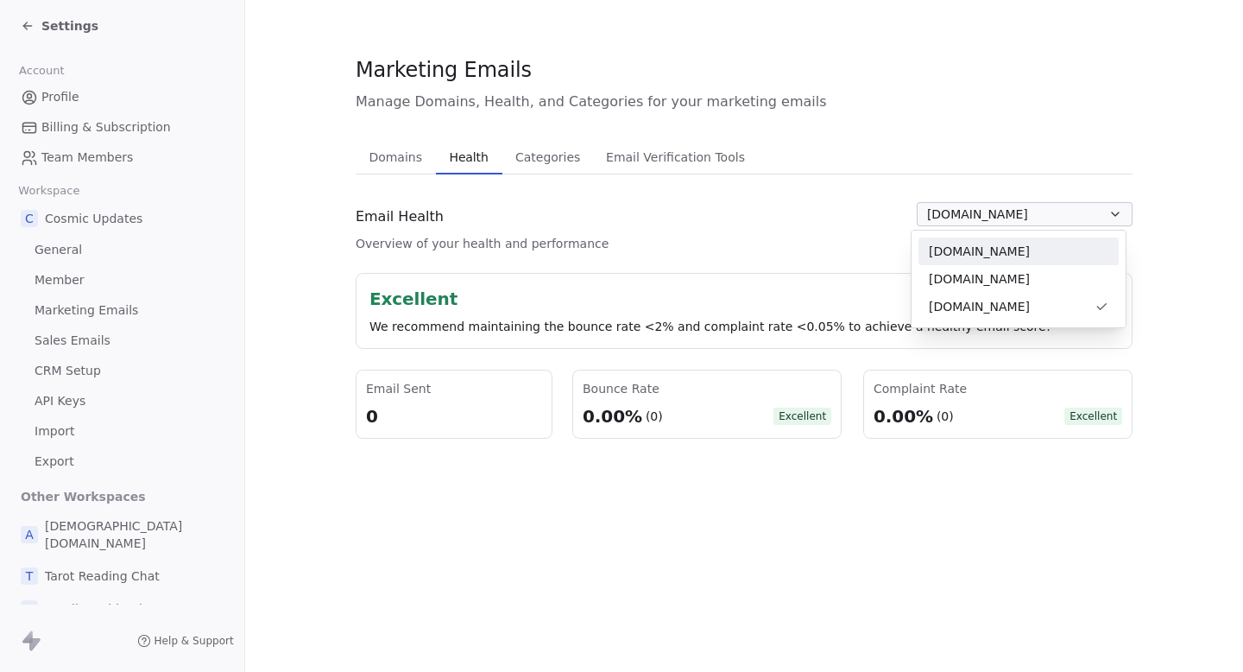
click at [974, 270] on span "[DOMAIN_NAME]" at bounding box center [979, 279] width 101 height 18
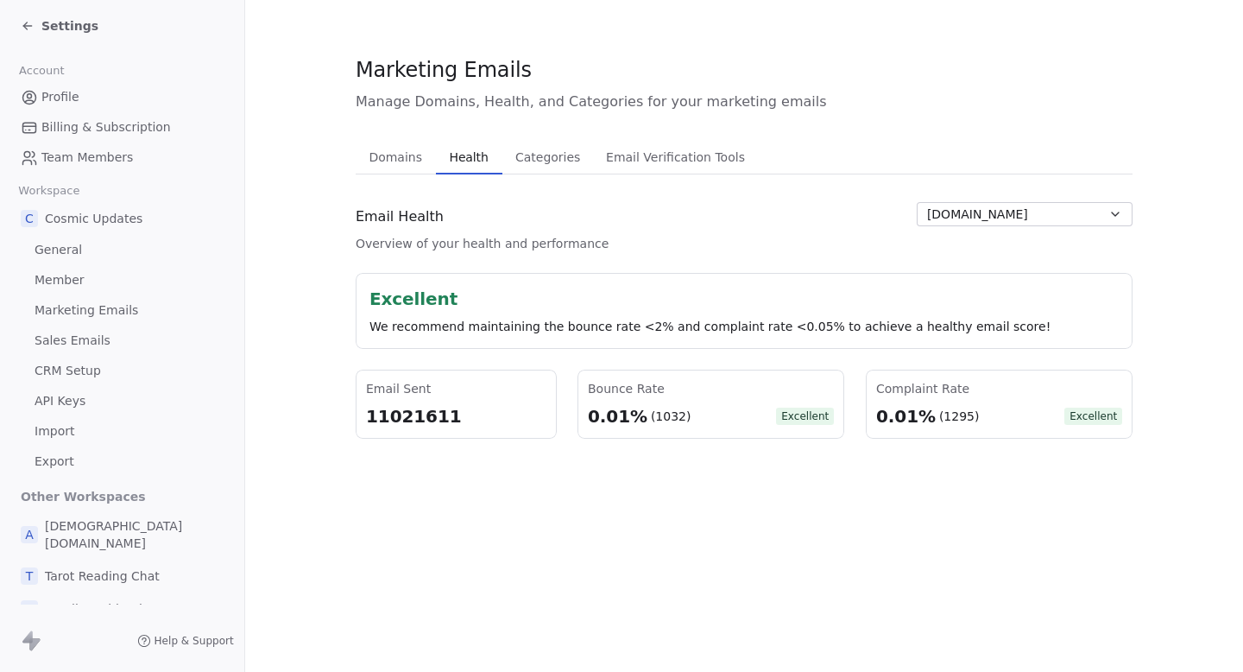
click at [1026, 221] on span "[DOMAIN_NAME]" at bounding box center [977, 214] width 101 height 18
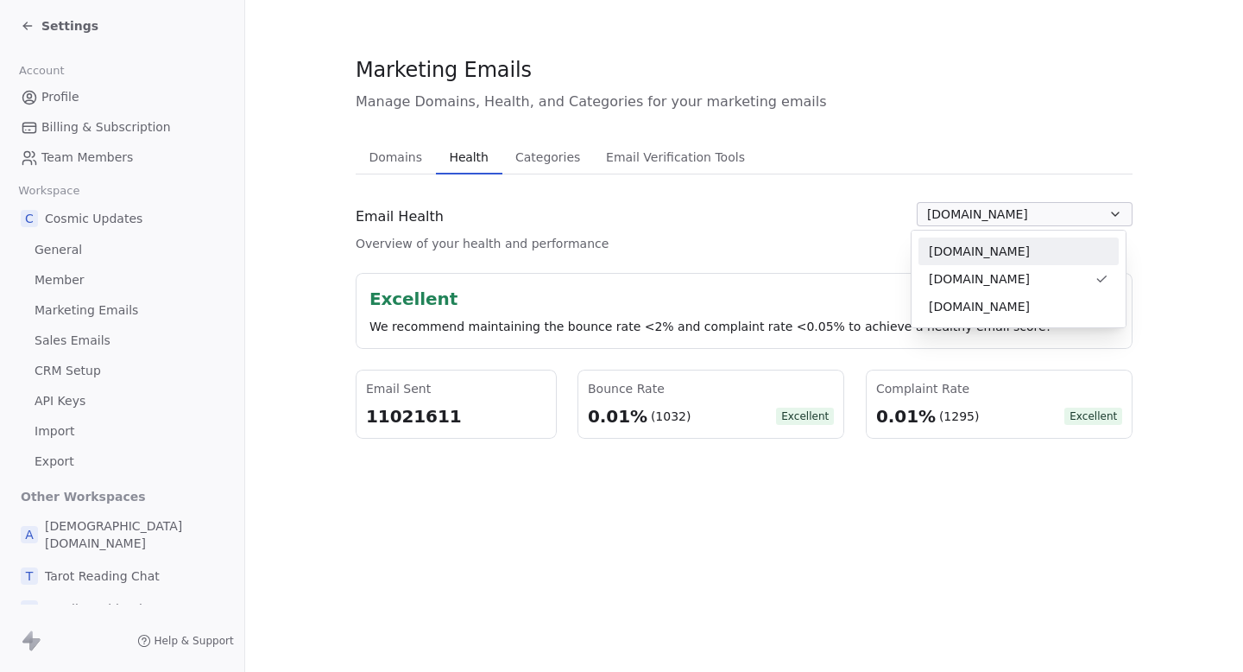
click at [960, 252] on span "[DOMAIN_NAME]" at bounding box center [979, 252] width 101 height 18
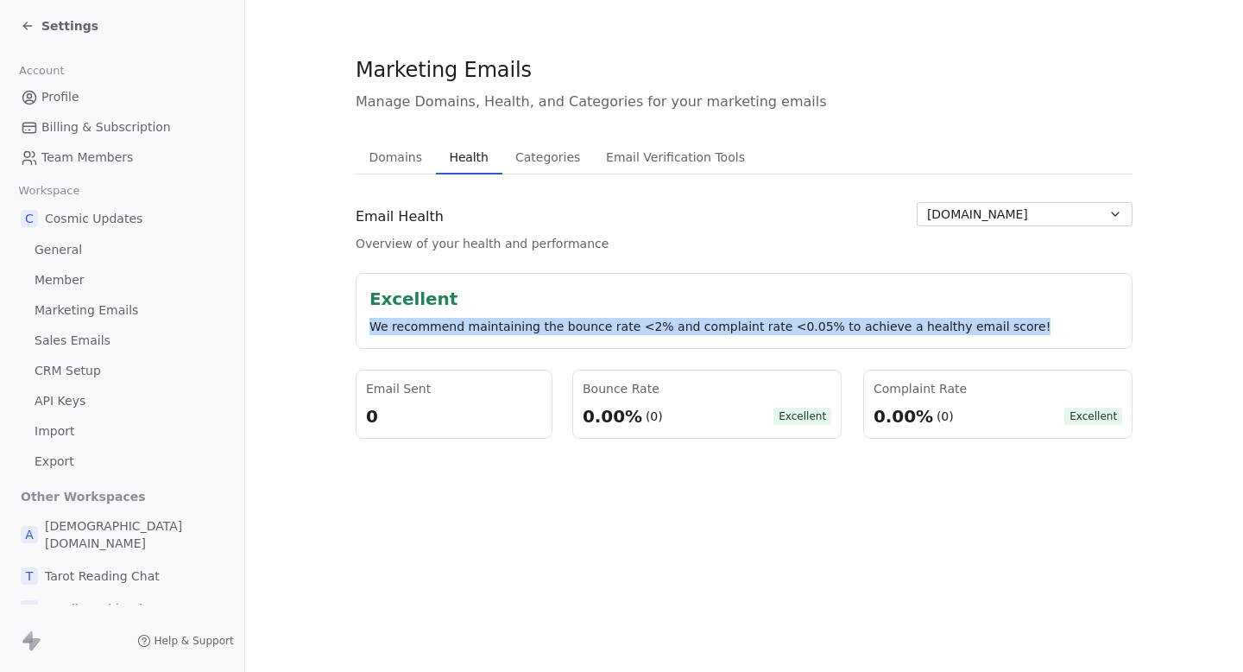
drag, startPoint x: 361, startPoint y: 326, endPoint x: 1169, endPoint y: 355, distance: 808.5
click at [1169, 355] on section "Marketing Emails Manage Domains, Health, and Categories for your marketing emai…" at bounding box center [744, 247] width 998 height 494
click at [1170, 355] on section "Marketing Emails Manage Domains, Health, and Categories for your marketing emai…" at bounding box center [744, 247] width 998 height 494
drag, startPoint x: 356, startPoint y: 324, endPoint x: 1137, endPoint y: 335, distance: 781.3
click at [1137, 336] on section "Marketing Emails Manage Domains, Health, and Categories for your marketing emai…" at bounding box center [744, 247] width 998 height 494
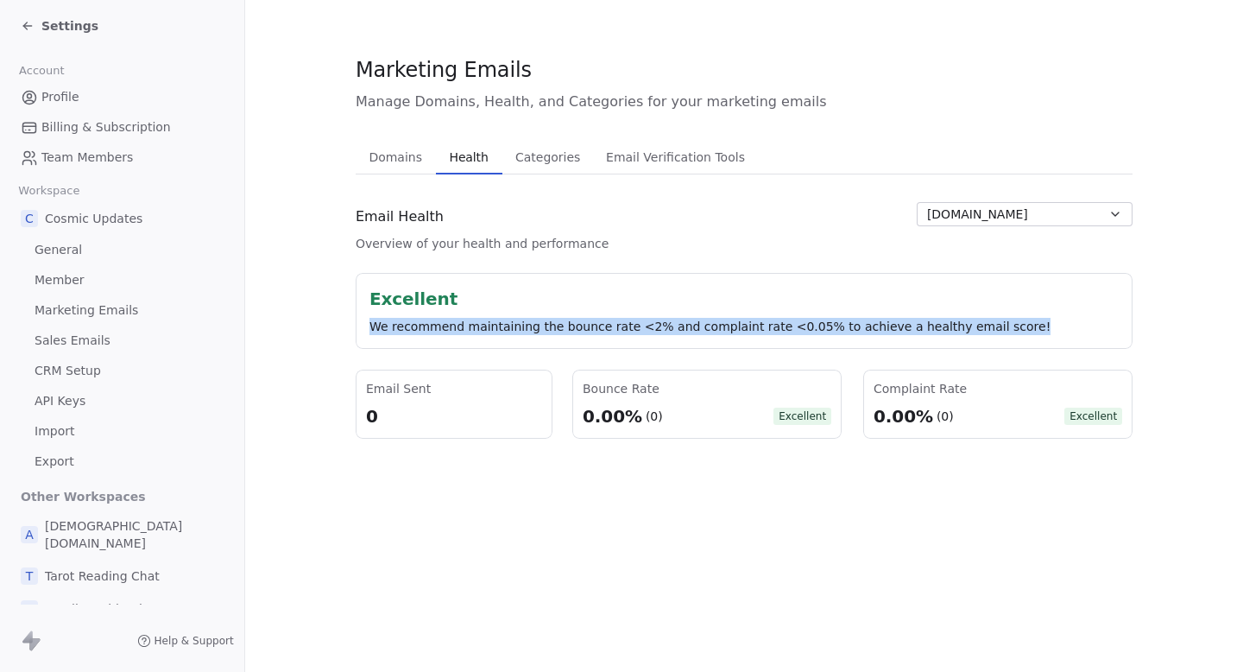
click at [1137, 335] on section "Marketing Emails Manage Domains, Health, and Categories for your marketing emai…" at bounding box center [744, 247] width 998 height 494
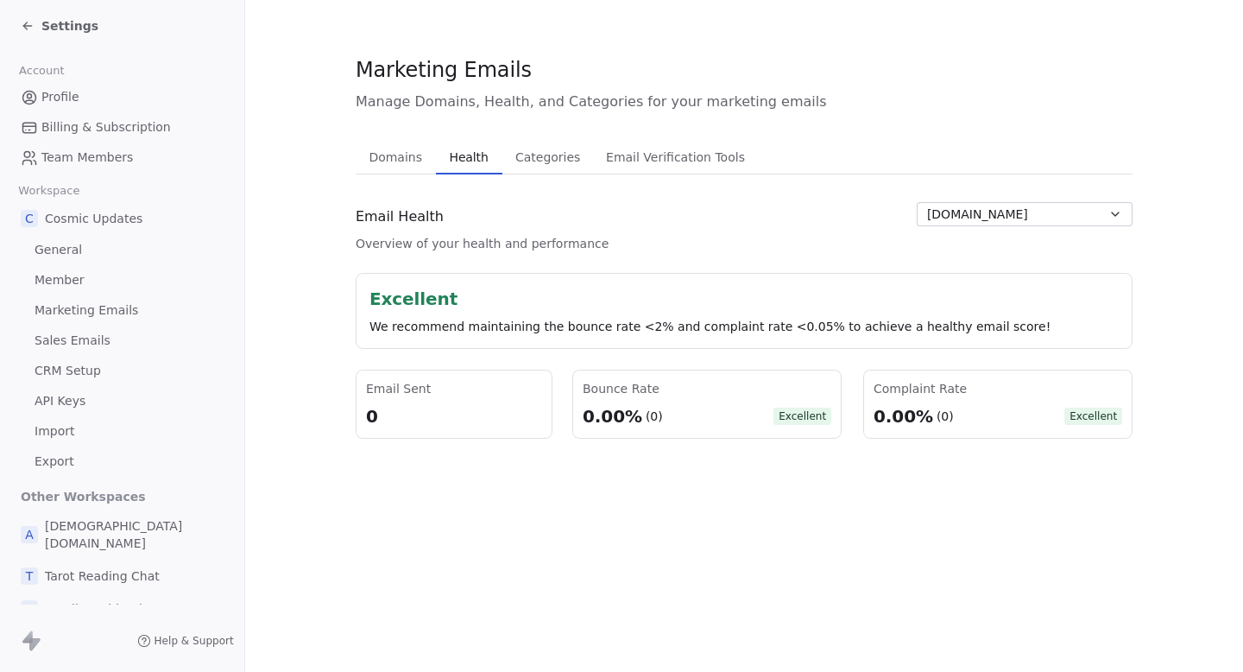
drag, startPoint x: 1137, startPoint y: 335, endPoint x: 380, endPoint y: 335, distance: 757.0
click at [382, 335] on section "Marketing Emails Manage Domains, Health, and Categories for your marketing emai…" at bounding box center [744, 247] width 998 height 494
drag, startPoint x: 355, startPoint y: 338, endPoint x: 958, endPoint y: 335, distance: 603.4
click at [958, 336] on div "Excellent We recommend maintaining the bounce rate <2% and complaint rate <0.05…" at bounding box center [744, 311] width 777 height 76
drag, startPoint x: 1000, startPoint y: 325, endPoint x: 366, endPoint y: 340, distance: 633.8
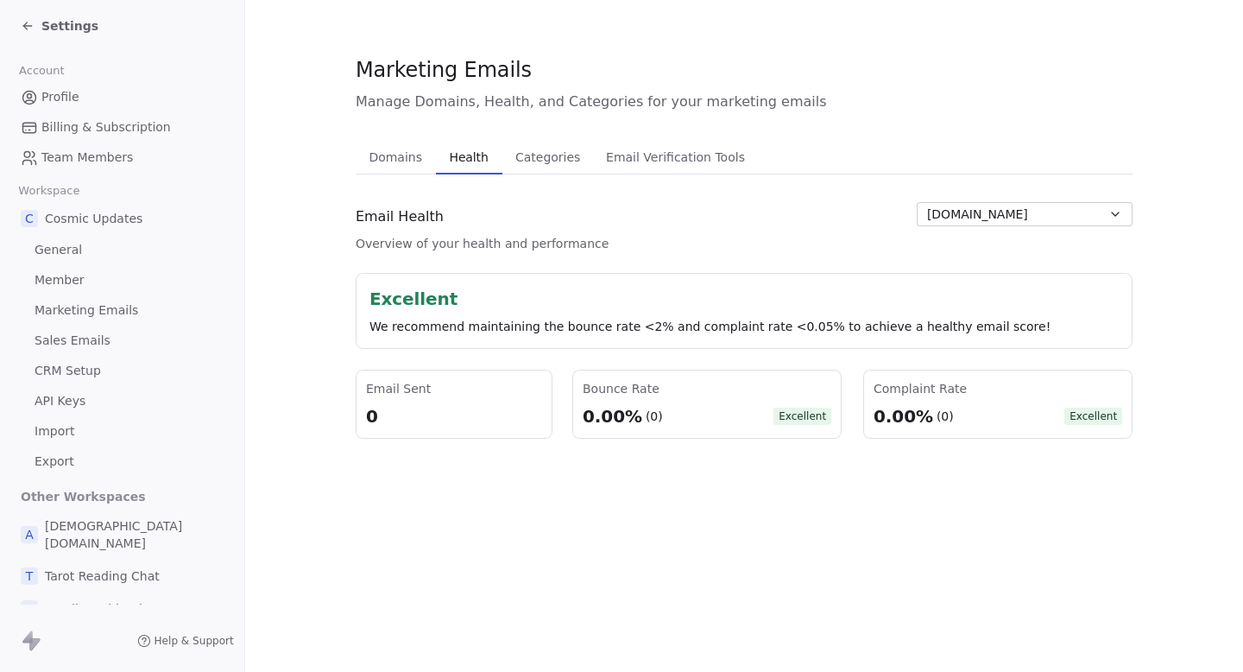
click at [366, 340] on div "Excellent We recommend maintaining the bounce rate <2% and complaint rate <0.05…" at bounding box center [744, 311] width 777 height 76
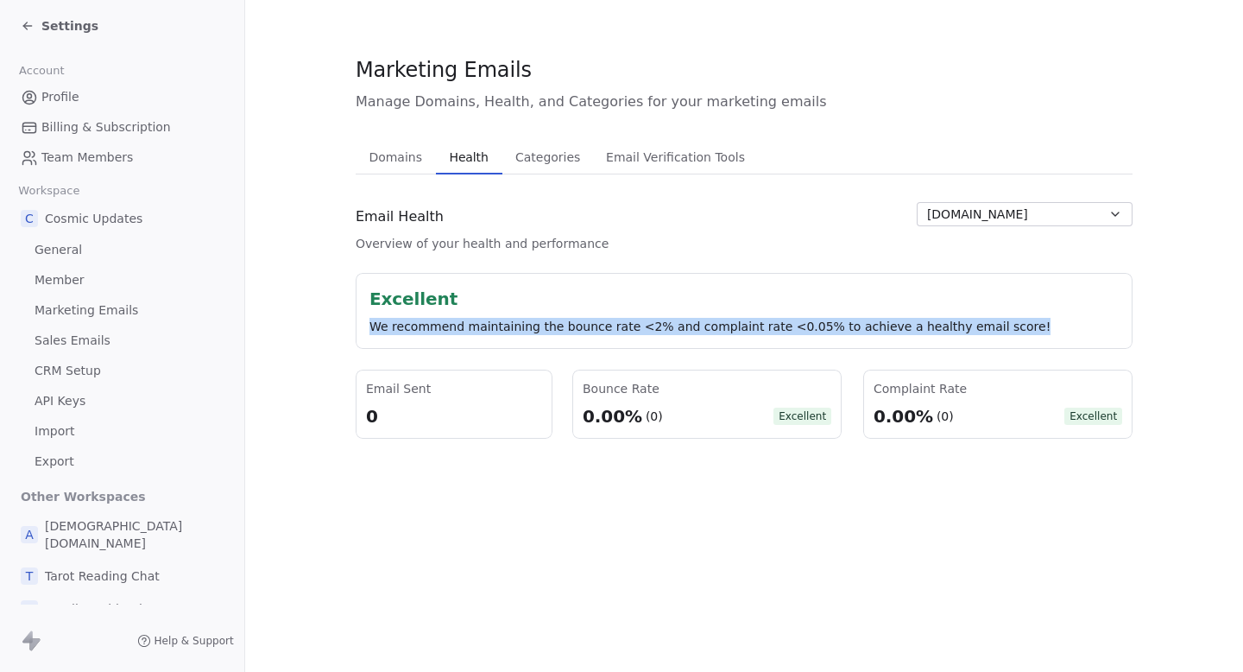
drag, startPoint x: 360, startPoint y: 325, endPoint x: 1033, endPoint y: 332, distance: 673.4
click at [1033, 332] on div "Excellent We recommend maintaining the bounce rate <2% and complaint rate <0.05…" at bounding box center [744, 311] width 777 height 76
click at [1033, 332] on div "We recommend maintaining the bounce rate <2% and complaint rate <0.05% to achie…" at bounding box center [743, 326] width 749 height 17
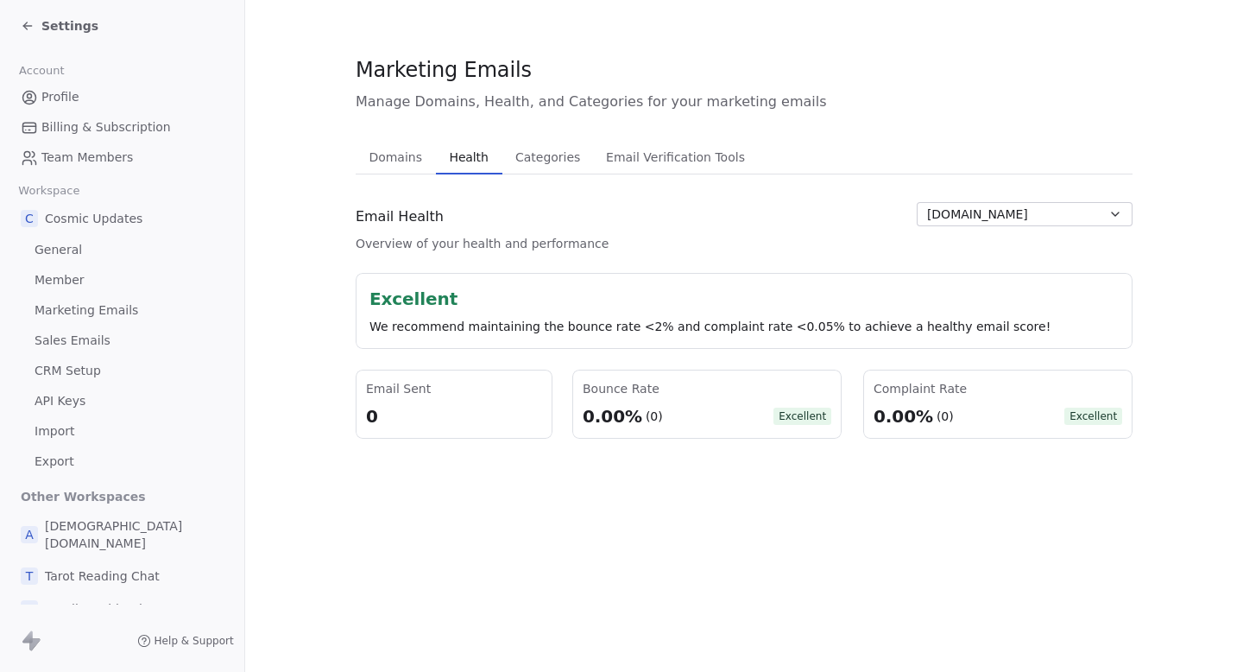
click at [1036, 218] on button "[DOMAIN_NAME]" at bounding box center [1025, 214] width 216 height 24
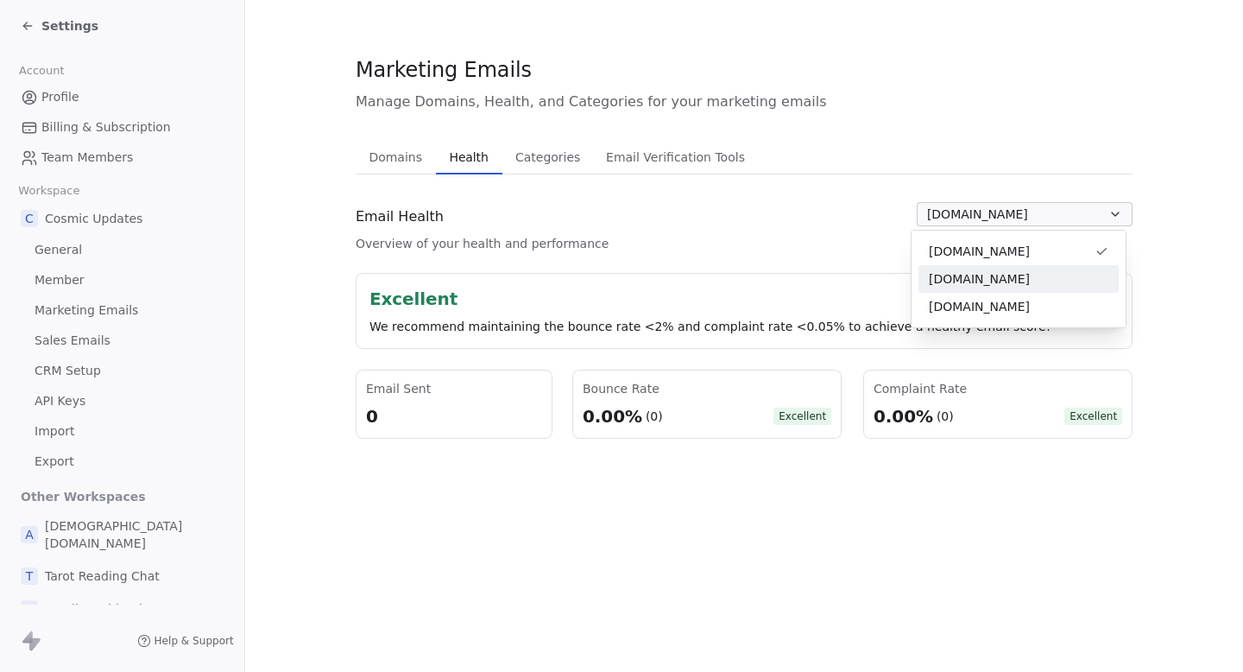
click at [949, 290] on div "[DOMAIN_NAME]" at bounding box center [1018, 279] width 200 height 28
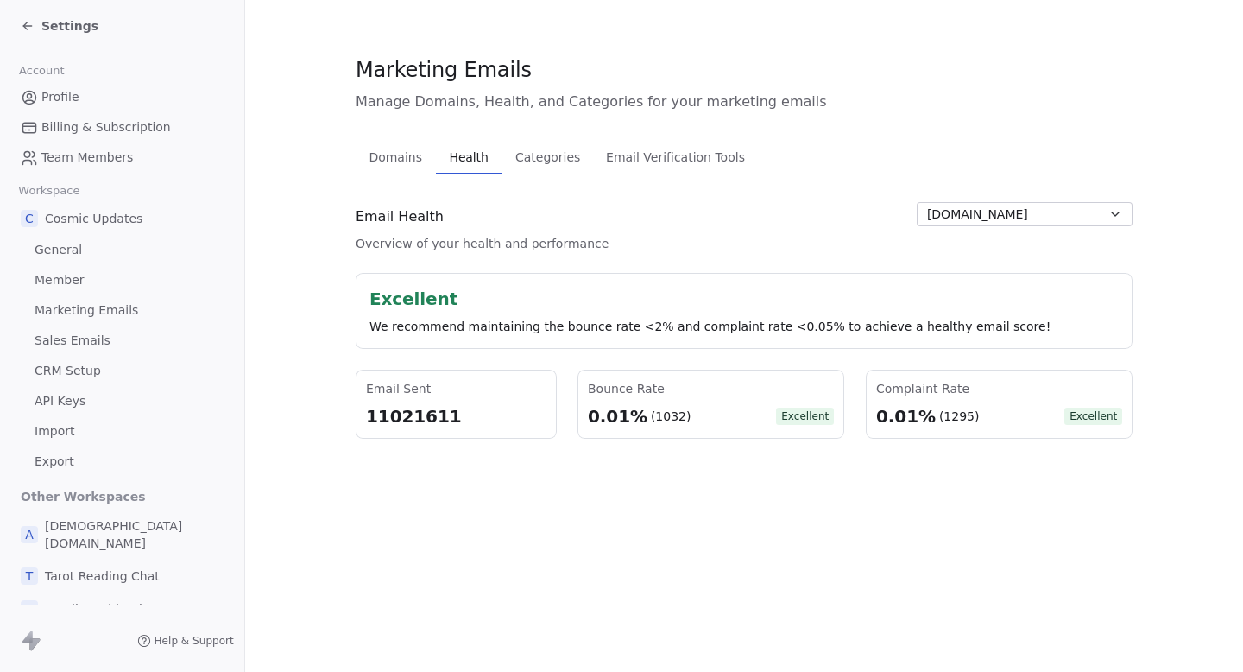
click at [1028, 209] on span "[DOMAIN_NAME]" at bounding box center [977, 214] width 101 height 18
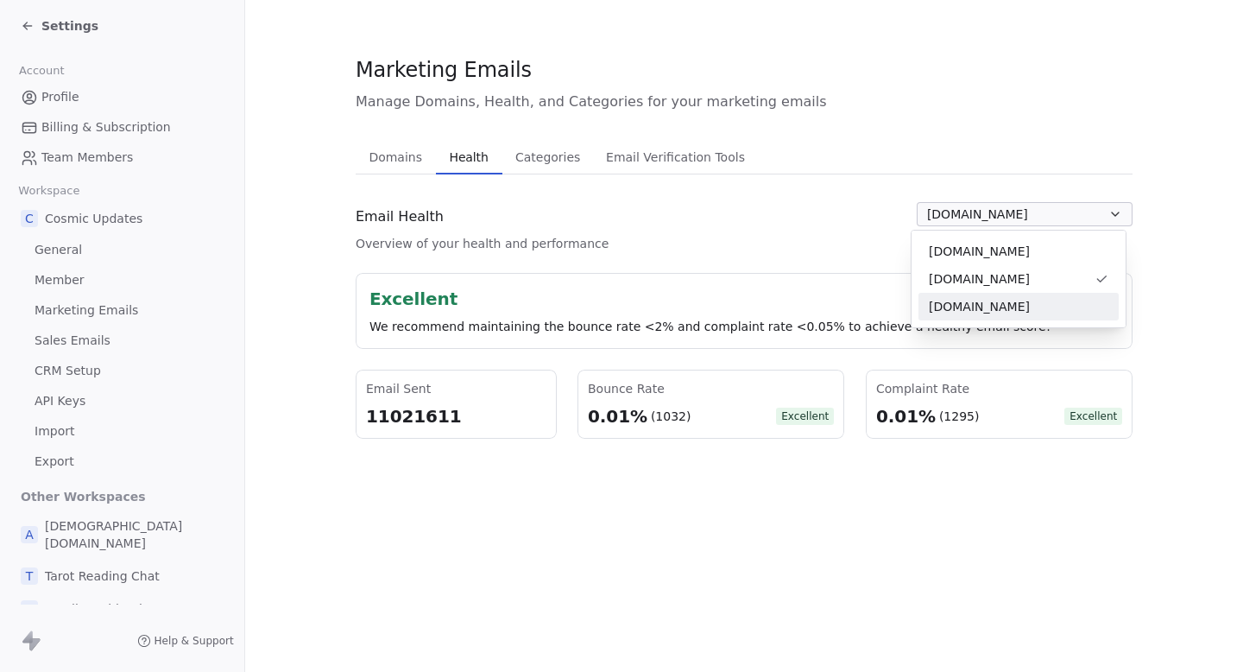
click at [968, 313] on span "[DOMAIN_NAME]" at bounding box center [979, 307] width 101 height 18
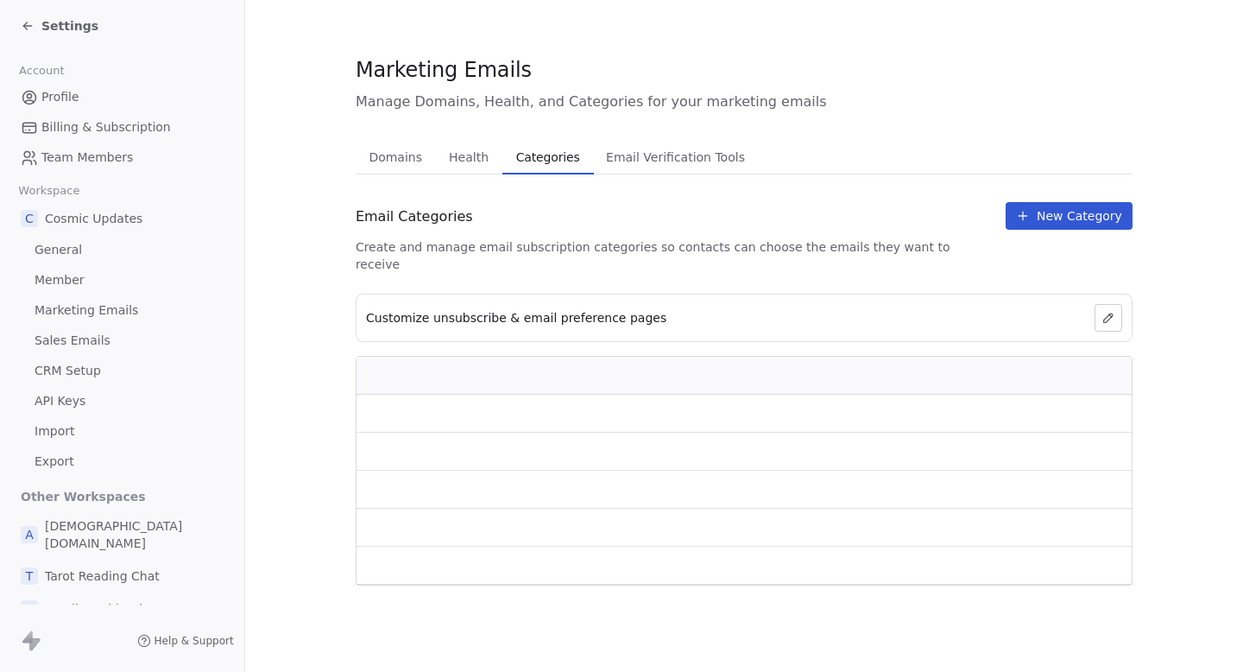
click at [533, 160] on span "Categories" at bounding box center [548, 157] width 78 height 24
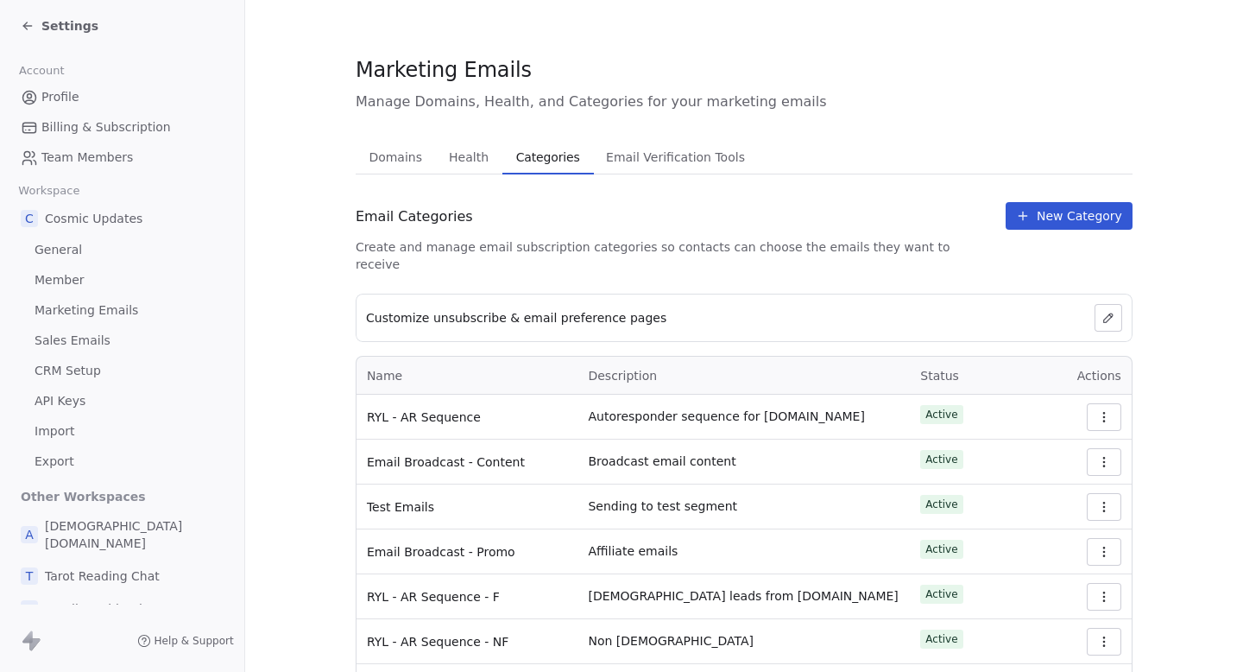
click at [451, 145] on span "Health" at bounding box center [469, 157] width 54 height 24
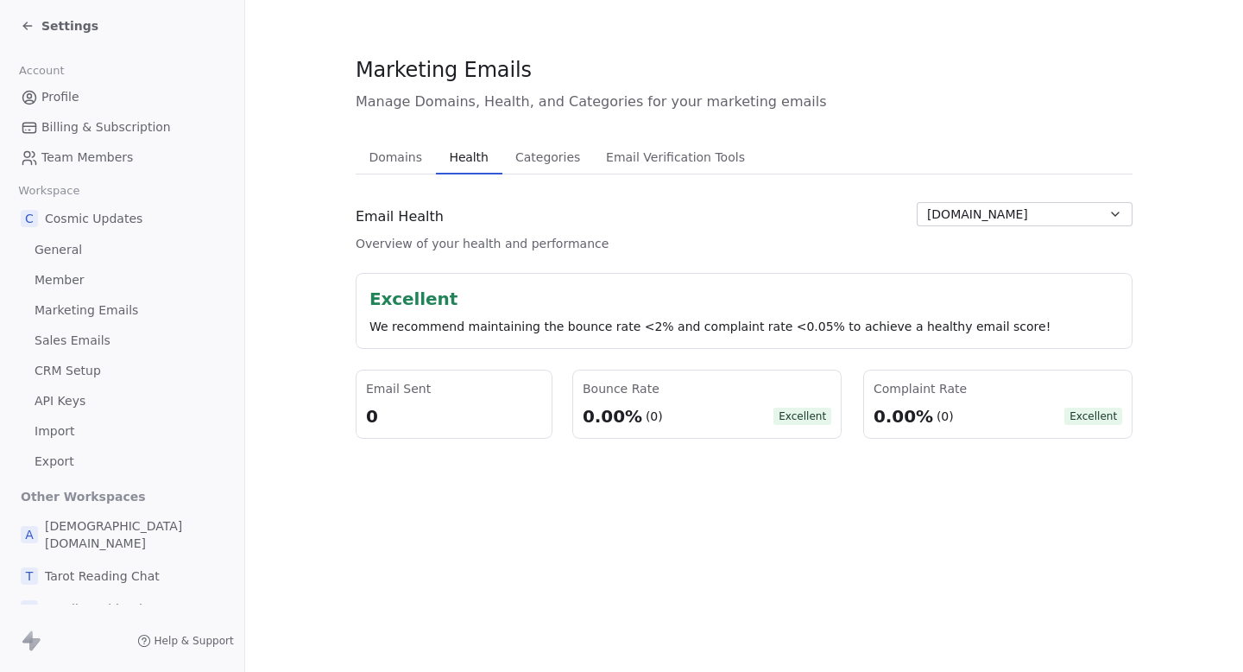
click at [648, 174] on div "Domains Domains Health Health Categories Categories Email Verification Tools Em…" at bounding box center [744, 289] width 777 height 299
click at [394, 151] on span "Domains" at bounding box center [395, 157] width 67 height 24
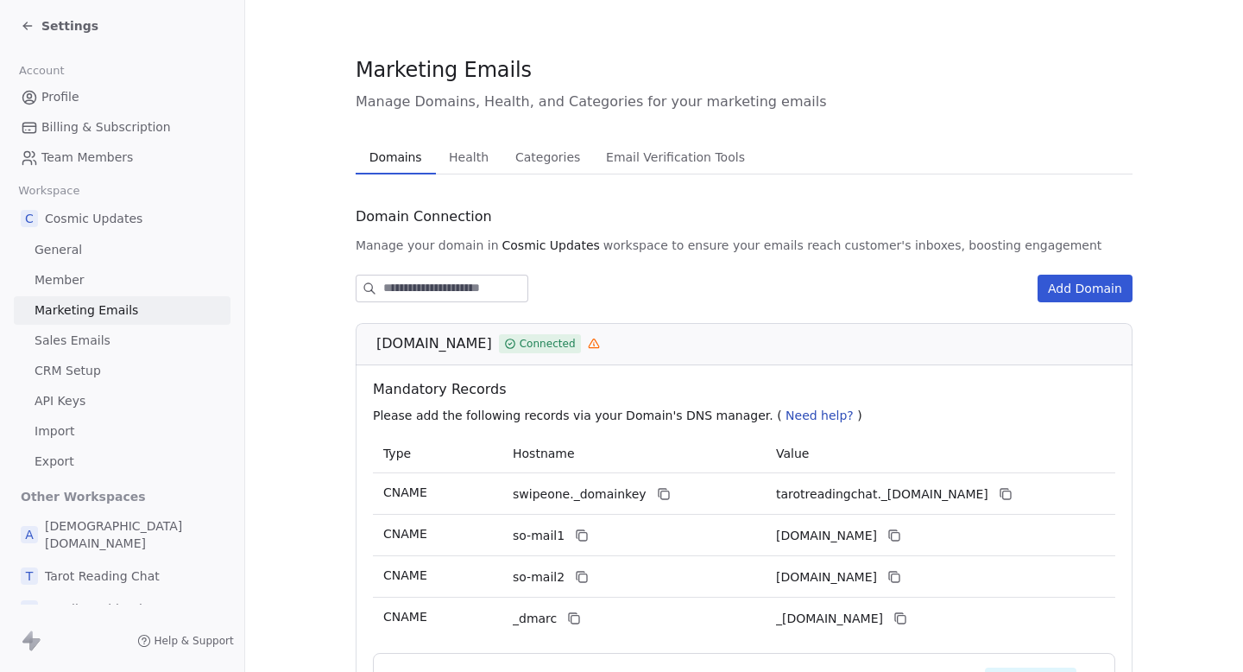
click at [464, 163] on span "Health" at bounding box center [469, 157] width 54 height 24
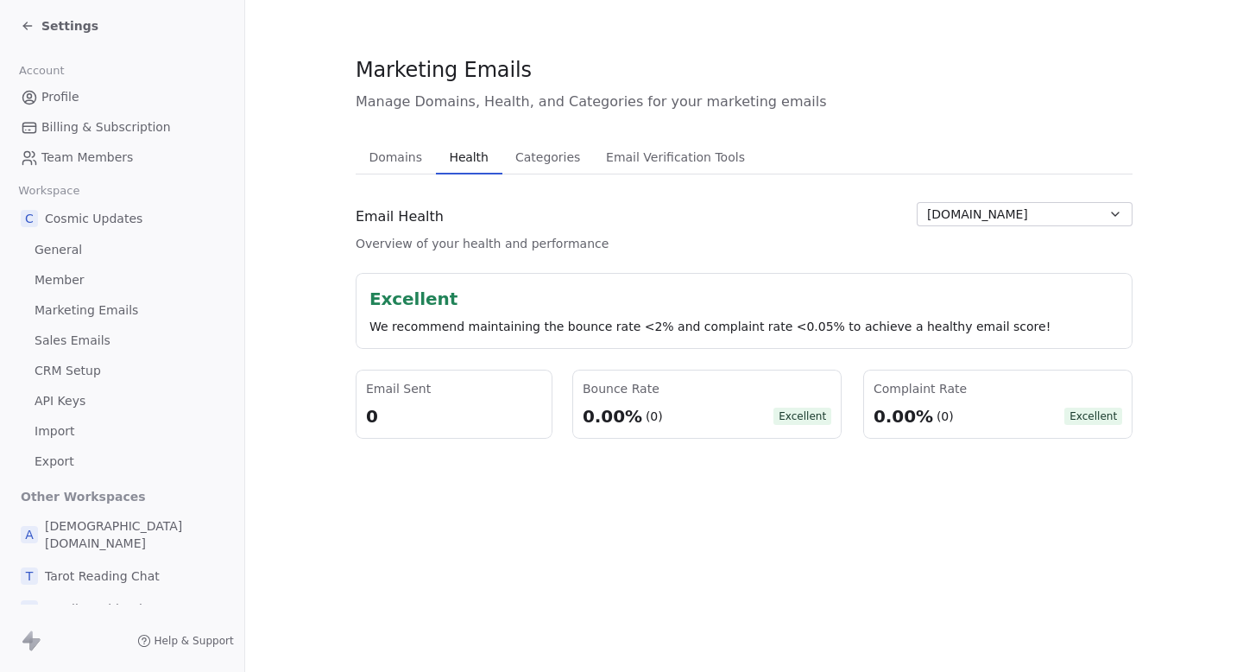
drag, startPoint x: 356, startPoint y: 321, endPoint x: 1018, endPoint y: 300, distance: 662.4
click at [1002, 301] on div "Excellent We recommend maintaining the bounce rate <2% and complaint rate <0.05…" at bounding box center [744, 311] width 777 height 76
click at [1018, 300] on div "Excellent" at bounding box center [743, 299] width 749 height 24
click at [41, 23] on span "Settings" at bounding box center [69, 25] width 57 height 17
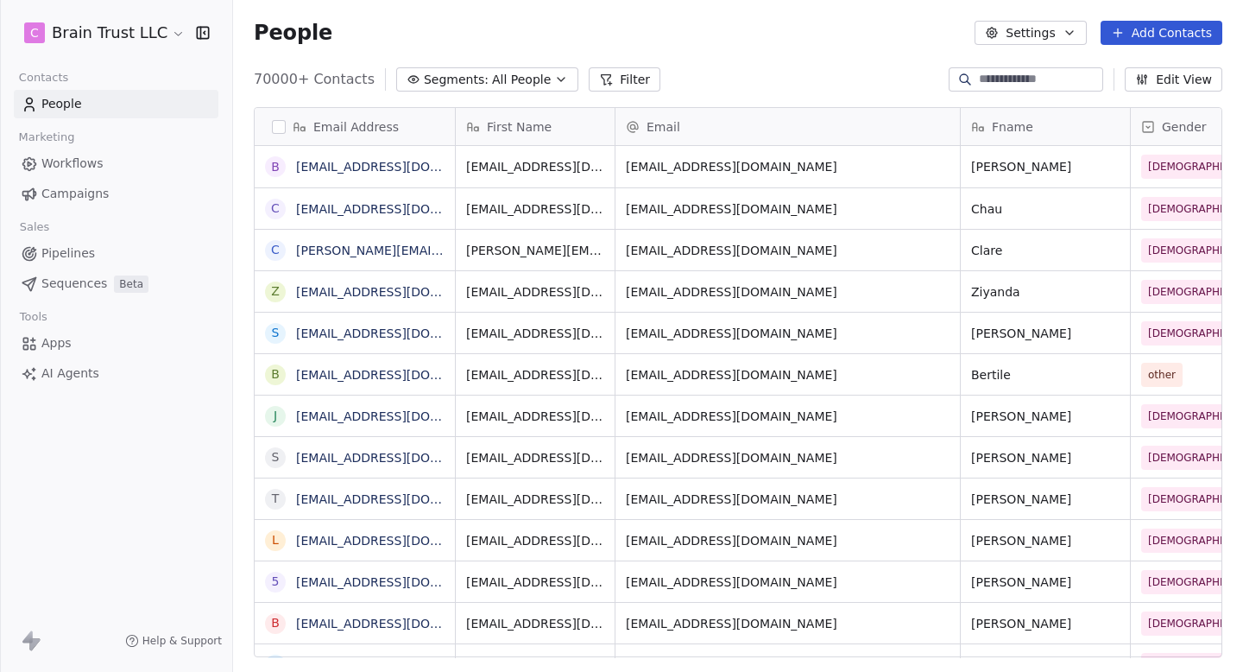
scroll to position [591, 1010]
click at [82, 186] on span "Campaigns" at bounding box center [74, 194] width 67 height 18
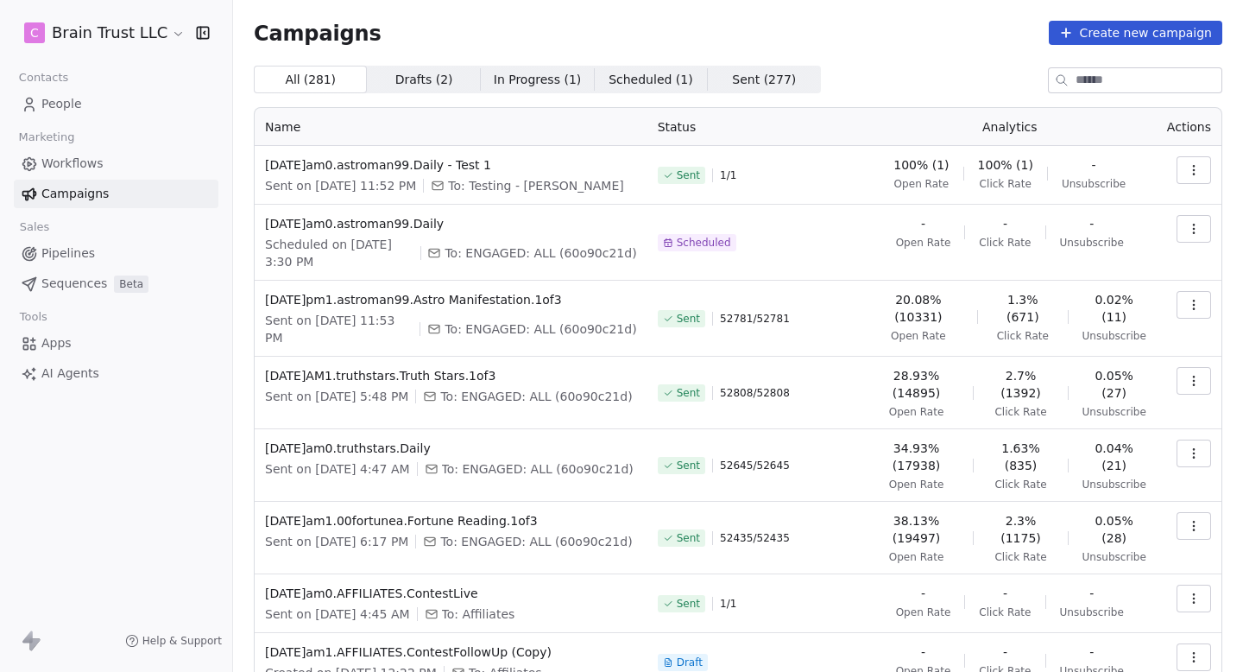
click at [80, 113] on link "People" at bounding box center [116, 104] width 205 height 28
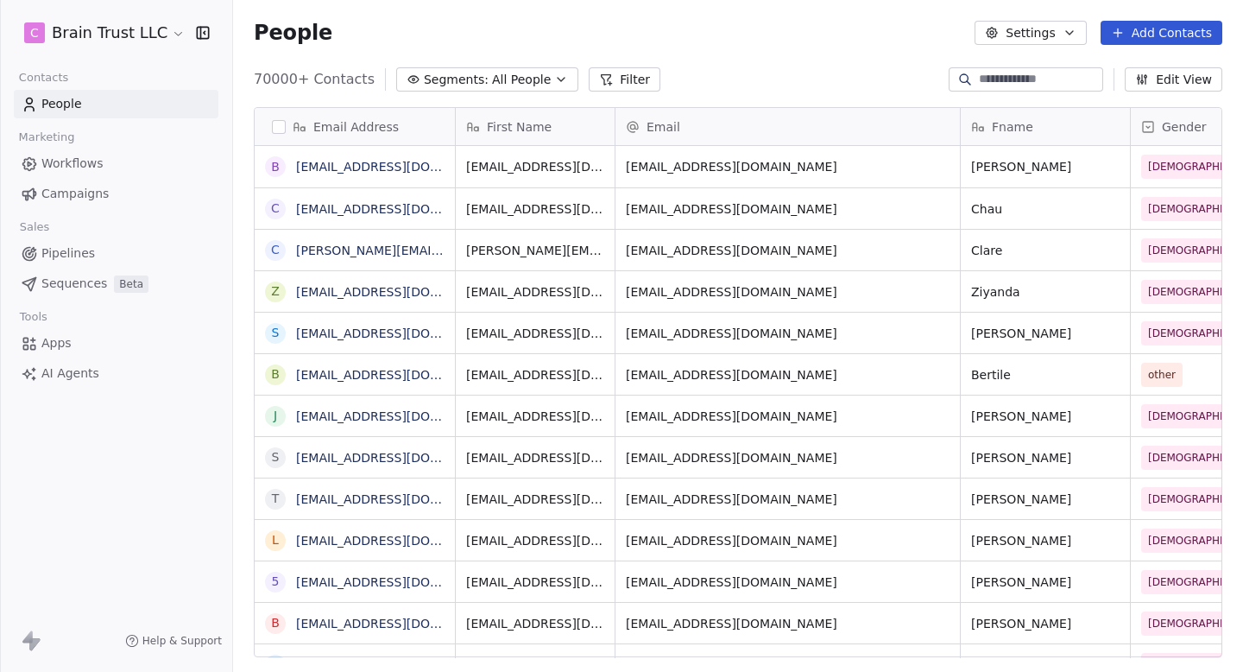
scroll to position [591, 1010]
click at [104, 185] on span "Campaigns" at bounding box center [74, 194] width 67 height 18
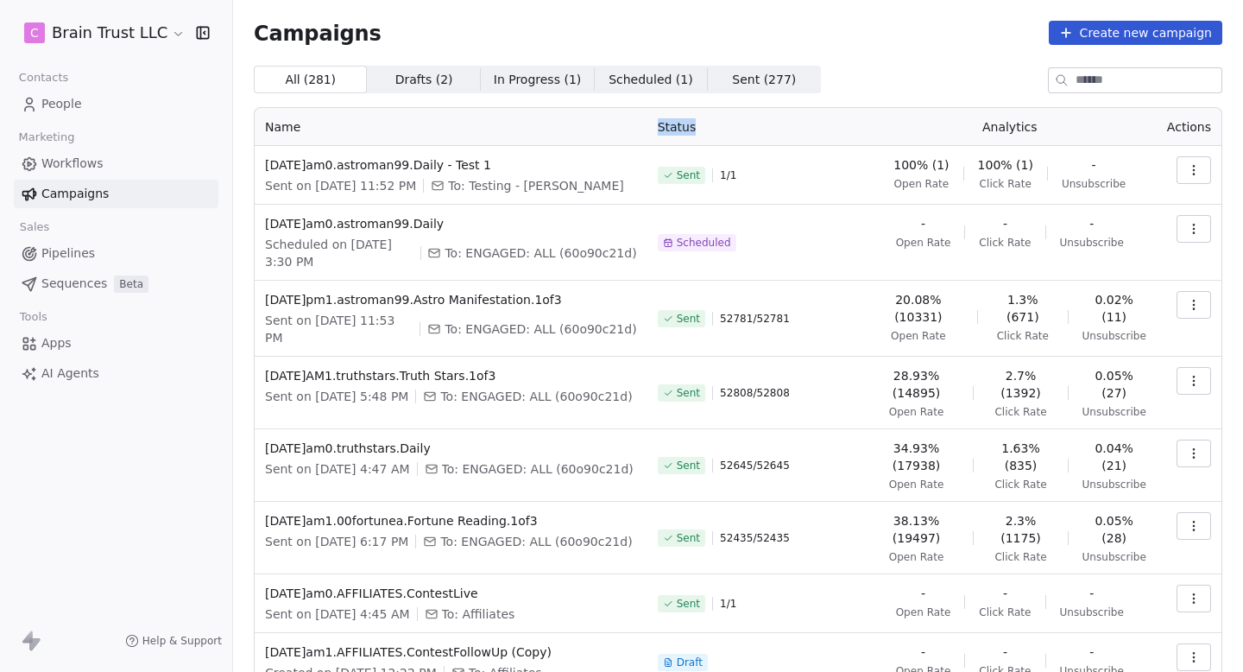
drag, startPoint x: 665, startPoint y: 122, endPoint x: 833, endPoint y: 137, distance: 169.0
click at [831, 136] on th "Status" at bounding box center [755, 127] width 216 height 38
click at [833, 137] on th "Status" at bounding box center [755, 127] width 216 height 38
click at [148, 101] on link "People" at bounding box center [116, 104] width 205 height 28
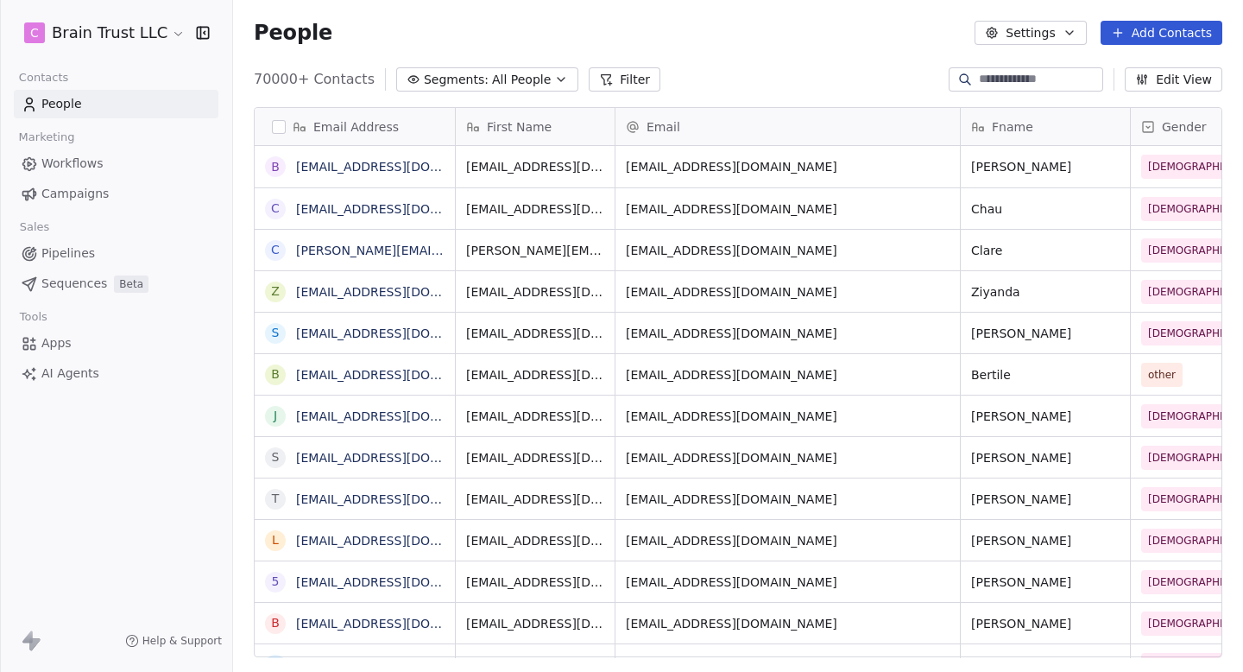
scroll to position [591, 1010]
click at [106, 198] on link "Campaigns" at bounding box center [116, 194] width 205 height 28
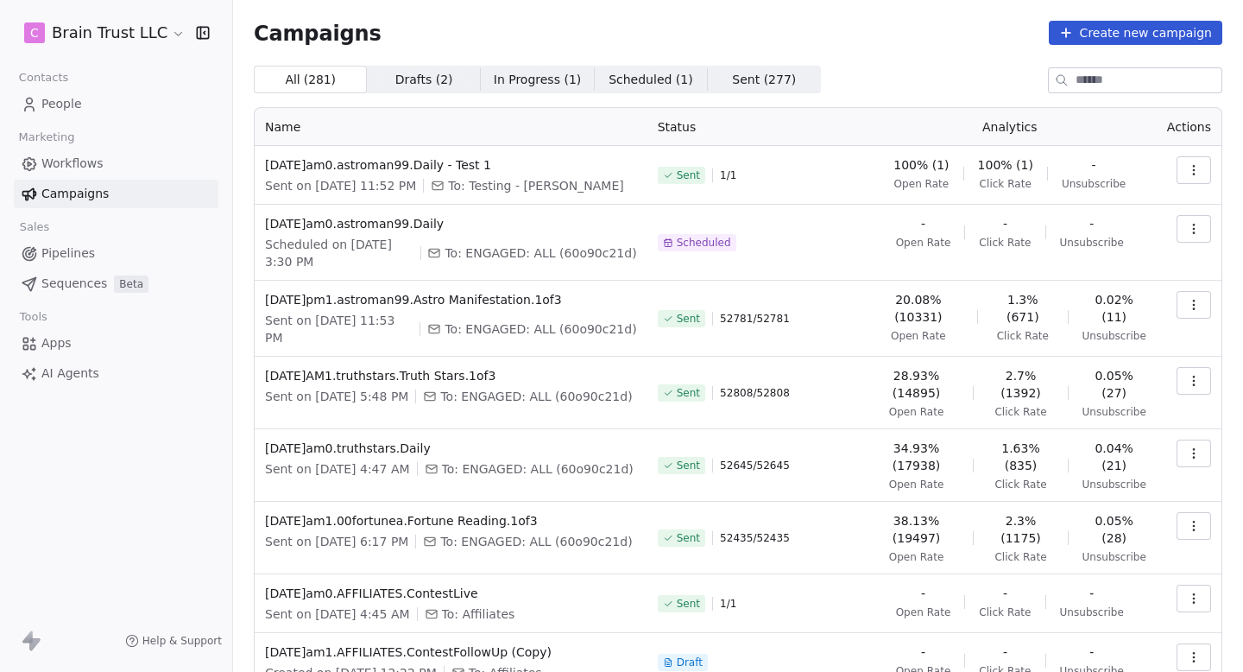
click at [92, 173] on link "Workflows" at bounding box center [116, 163] width 205 height 28
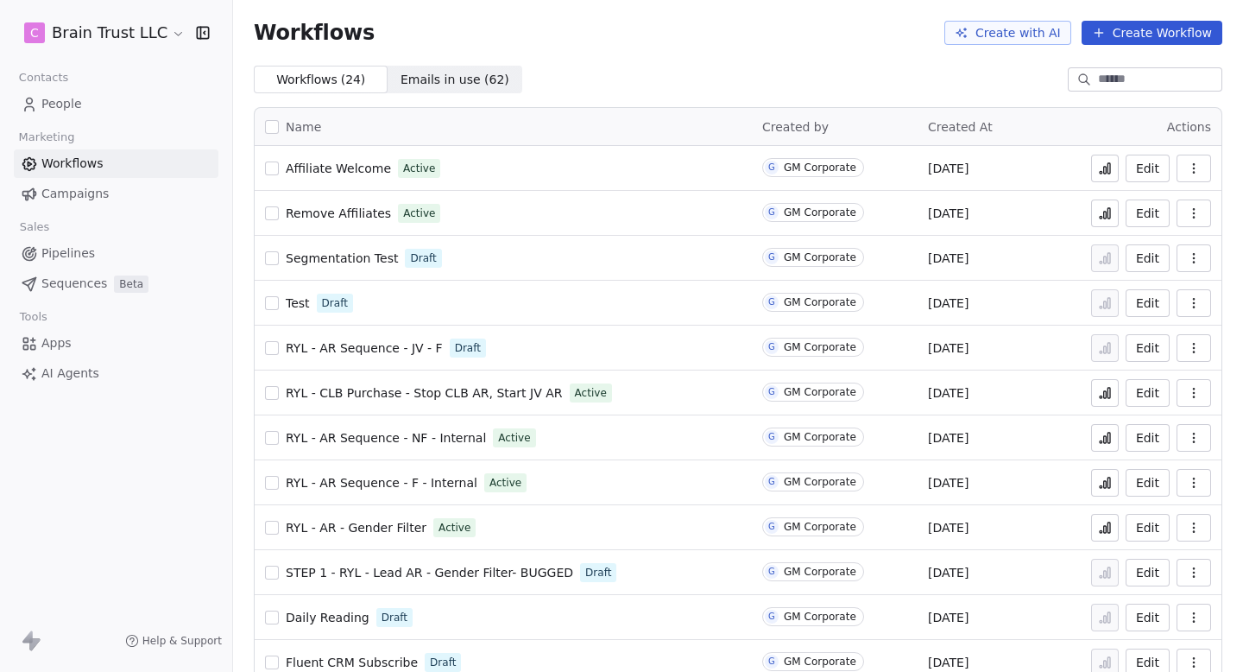
click at [449, 92] on span "Emails in use ( 62 ) Emails in use ( 62 )" at bounding box center [455, 80] width 134 height 28
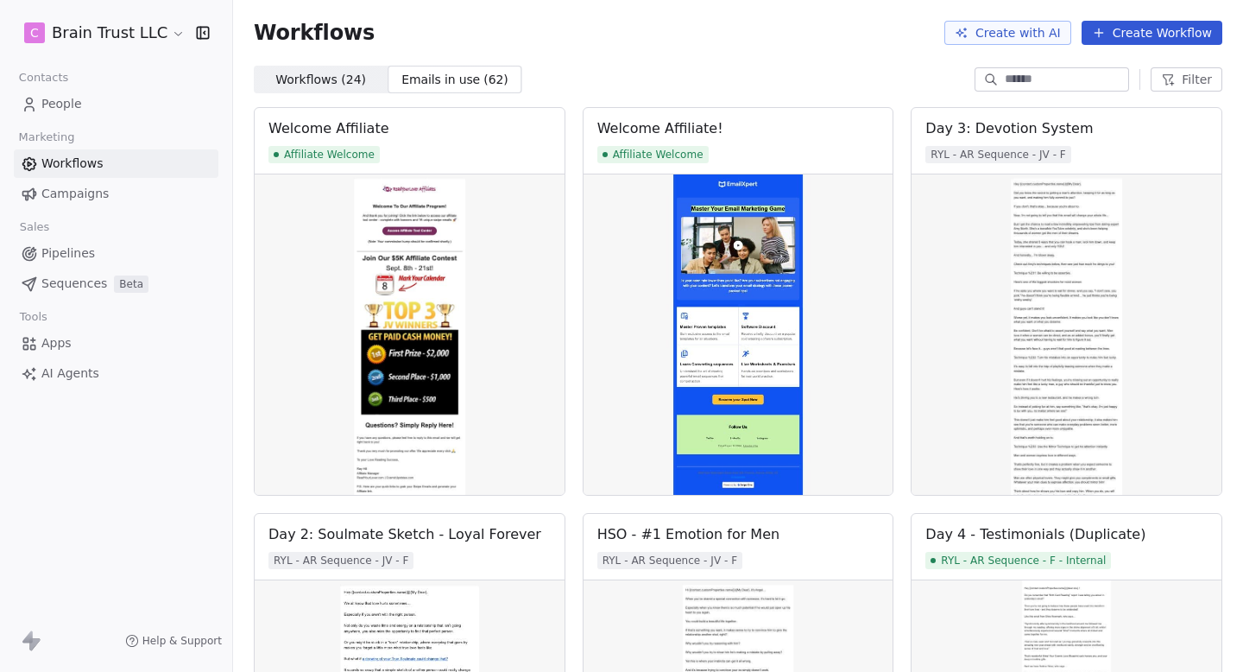
click at [139, 192] on link "Campaigns" at bounding box center [116, 194] width 205 height 28
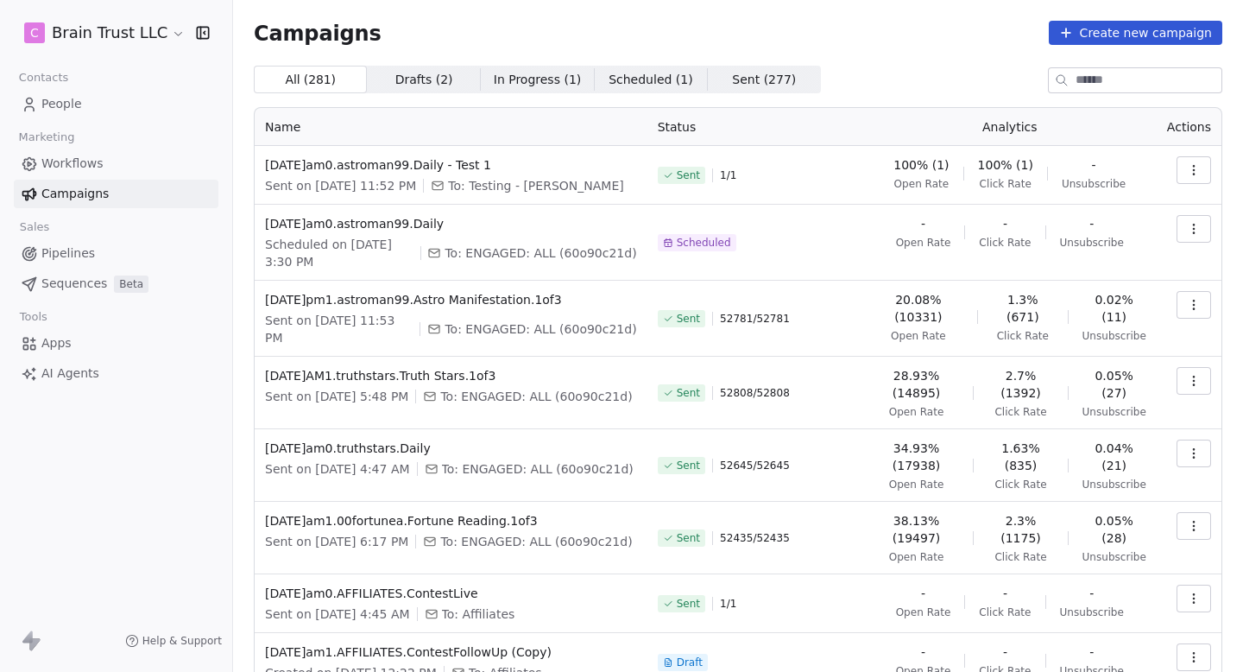
click at [93, 93] on link "People" at bounding box center [116, 104] width 205 height 28
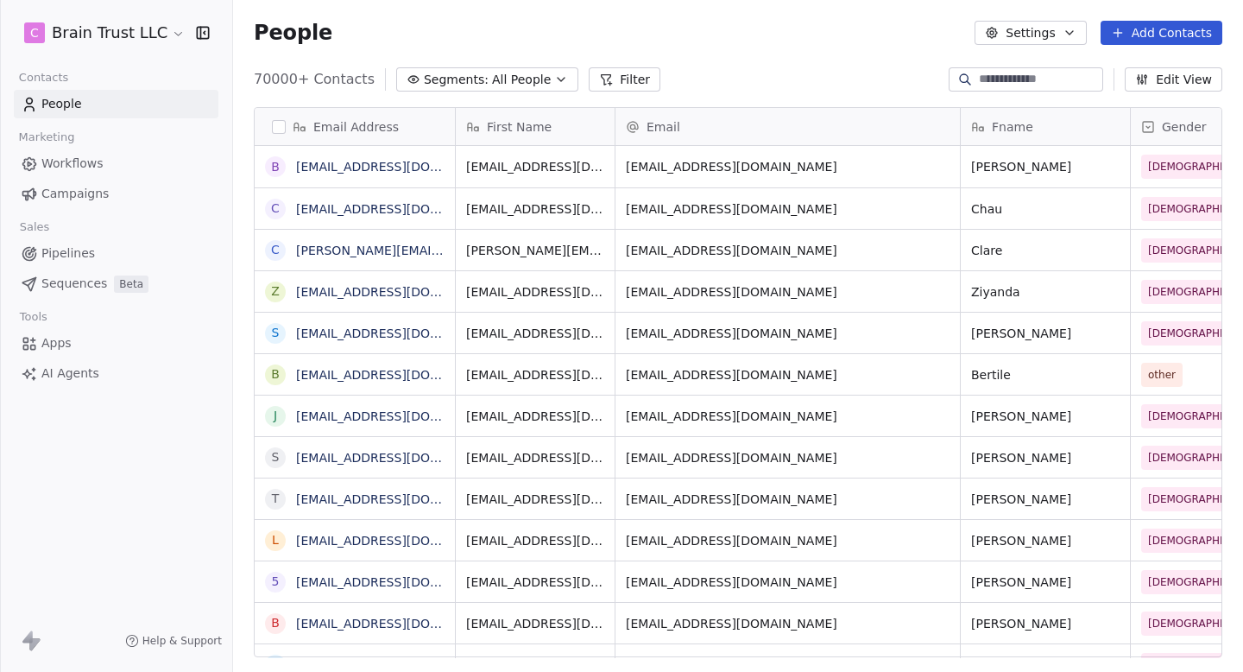
scroll to position [591, 1010]
click at [132, 28] on html "C Brain Trust LLC Contacts People Marketing Workflows Campaigns Sales Pipelines…" at bounding box center [621, 336] width 1243 height 672
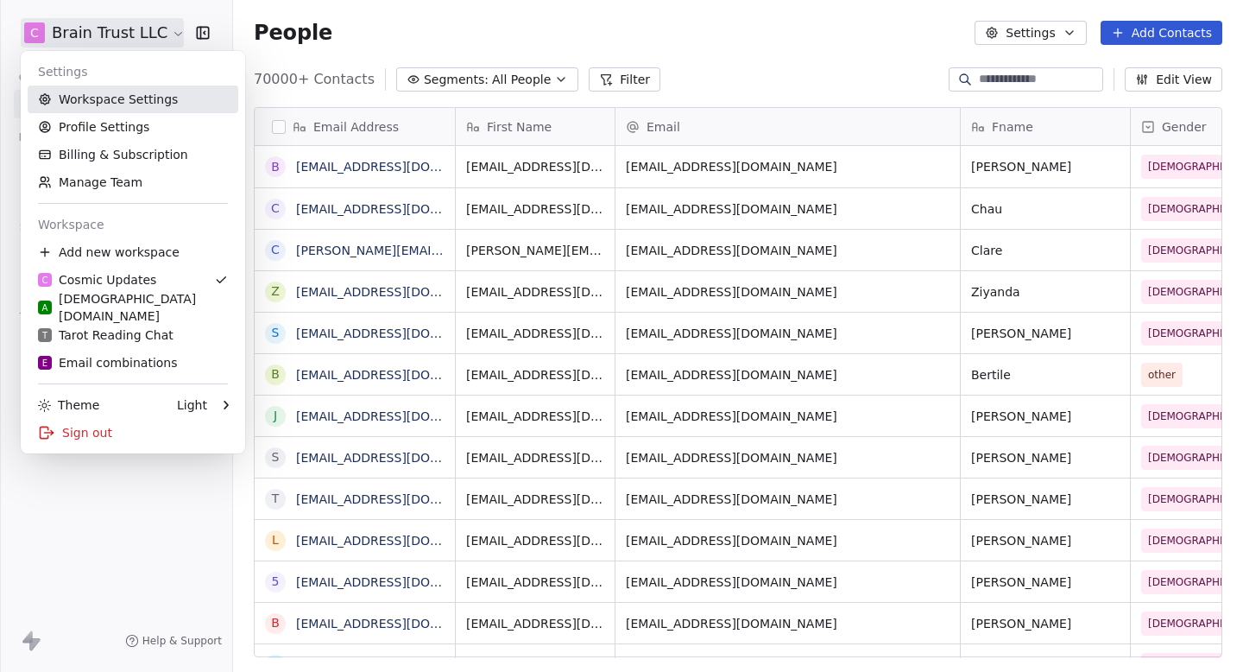
click at [110, 100] on link "Workspace Settings" at bounding box center [133, 99] width 211 height 28
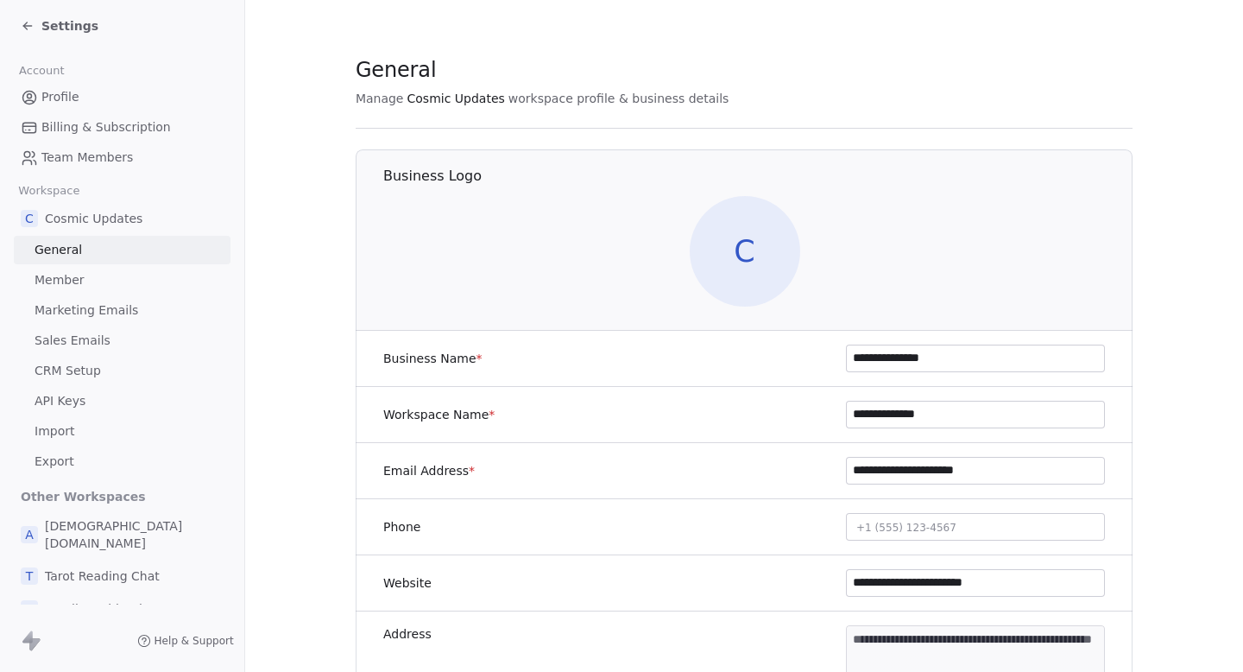
click at [101, 309] on span "Marketing Emails" at bounding box center [87, 310] width 104 height 18
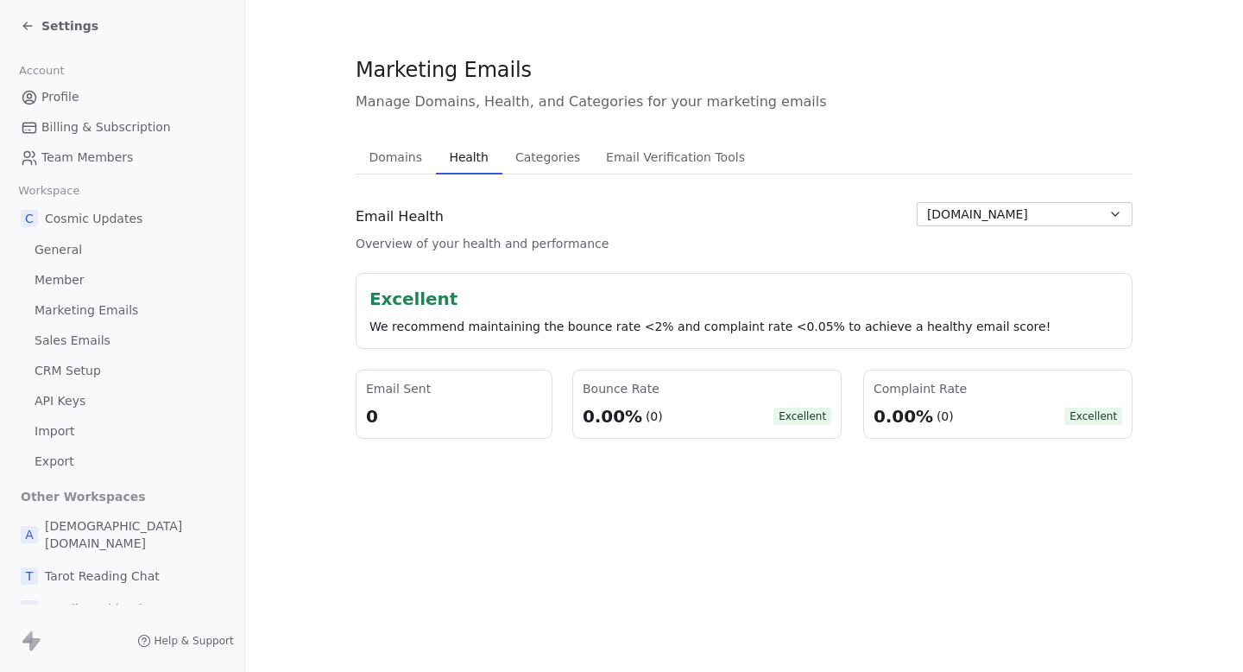
click at [466, 155] on span "Health" at bounding box center [469, 157] width 53 height 24
drag, startPoint x: 350, startPoint y: 241, endPoint x: 642, endPoint y: 260, distance: 292.4
click at [642, 260] on div "Email Health Overview of your health and performance [DOMAIN_NAME] Excellent We…" at bounding box center [744, 320] width 777 height 237
click at [653, 263] on div "Email Health Overview of your health and performance [DOMAIN_NAME] Excellent We…" at bounding box center [744, 320] width 777 height 237
click at [26, 30] on icon at bounding box center [28, 26] width 14 height 14
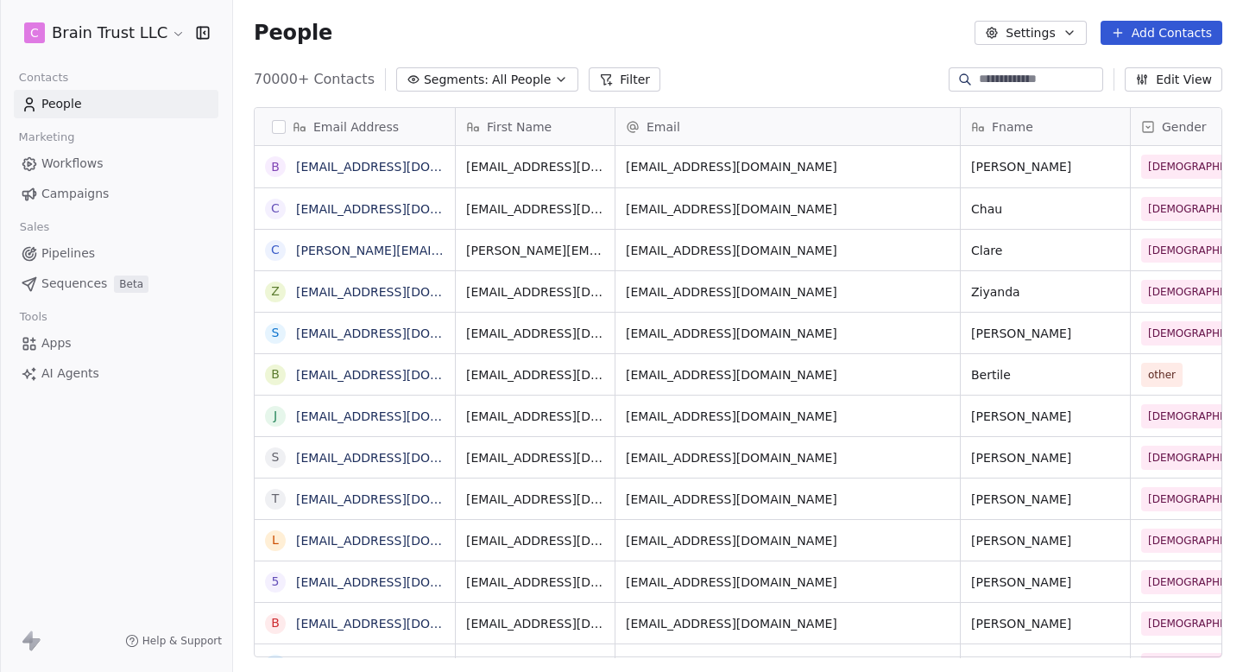
scroll to position [591, 1010]
drag, startPoint x: 250, startPoint y: 33, endPoint x: 380, endPoint y: 33, distance: 129.5
click at [380, 33] on div "People Settings Add Contacts" at bounding box center [738, 33] width 1010 height 66
click at [381, 33] on div "People Settings Add Contacts" at bounding box center [738, 33] width 969 height 24
click at [111, 46] on html "C Brain Trust LLC Contacts People Marketing Workflows Campaigns Sales Pipelines…" at bounding box center [621, 336] width 1243 height 672
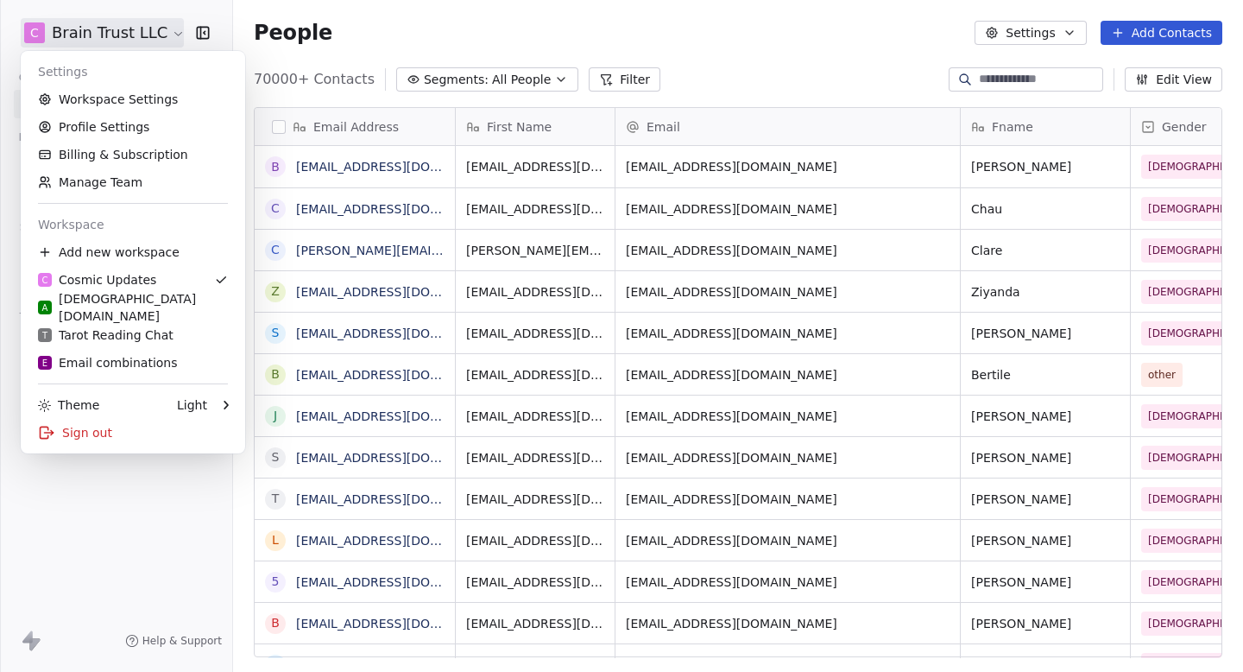
click at [303, 32] on html "C Brain Trust LLC Contacts People Marketing Workflows Campaigns Sales Pipelines…" at bounding box center [621, 336] width 1243 height 672
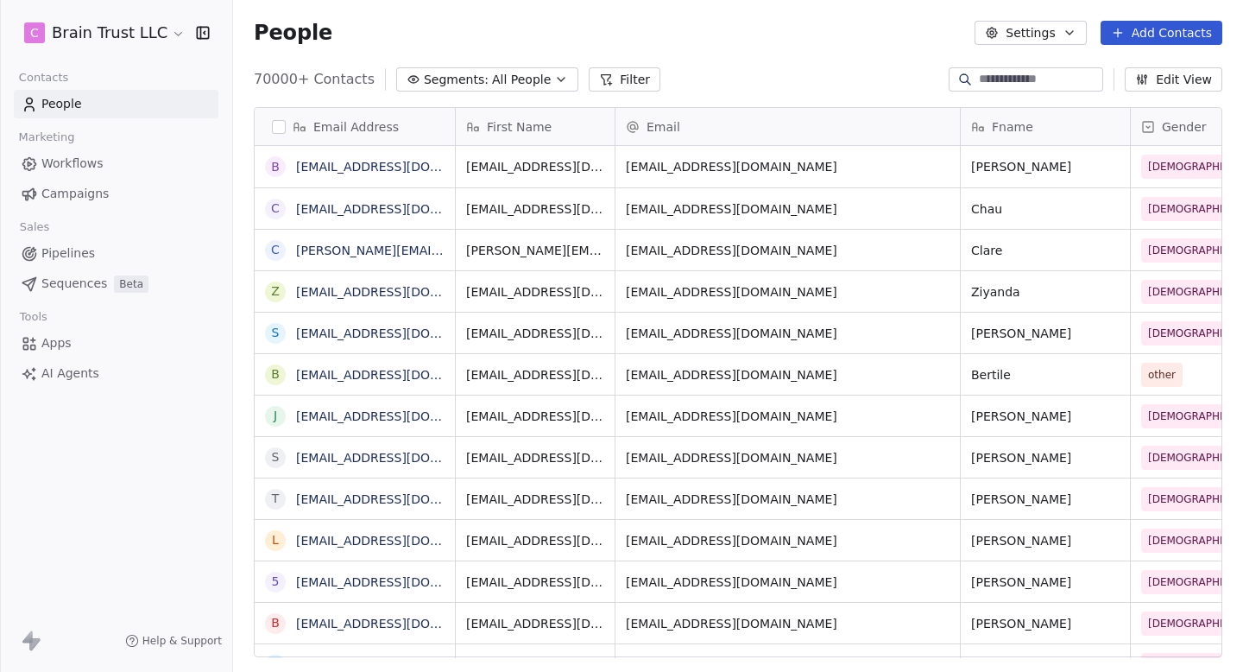
click at [109, 186] on link "Campaigns" at bounding box center [116, 194] width 205 height 28
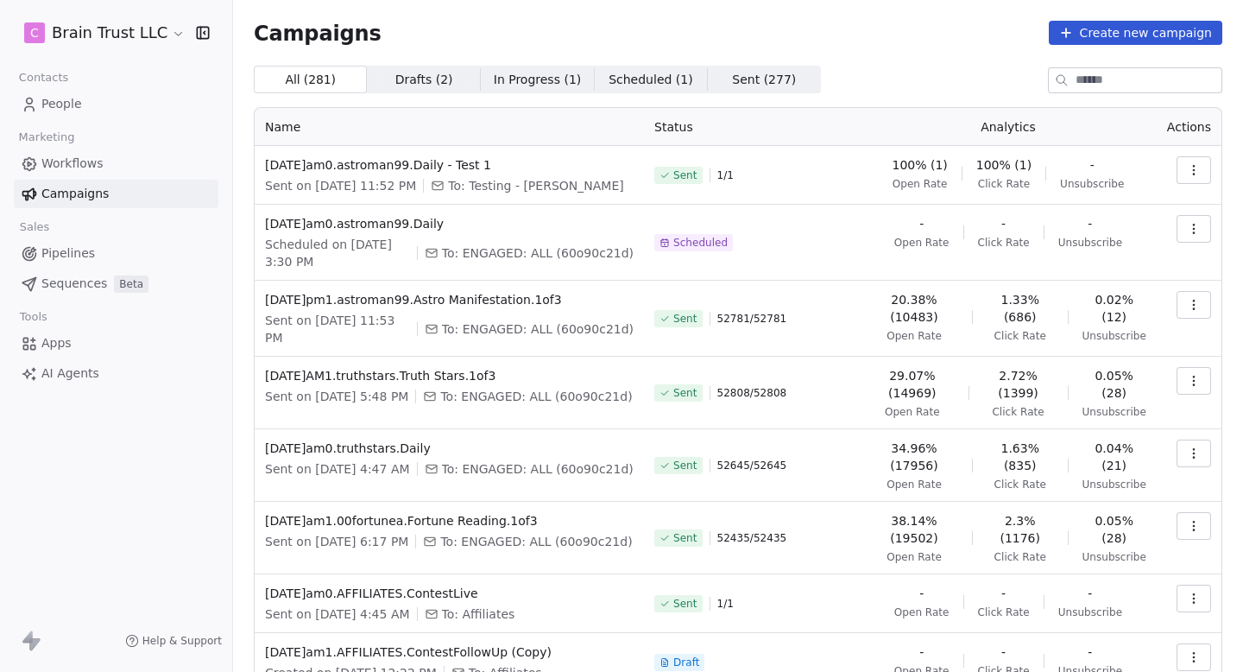
click at [516, 90] on span "In Progress ( 1 ) In Progress ( 1 )" at bounding box center [537, 80] width 113 height 28
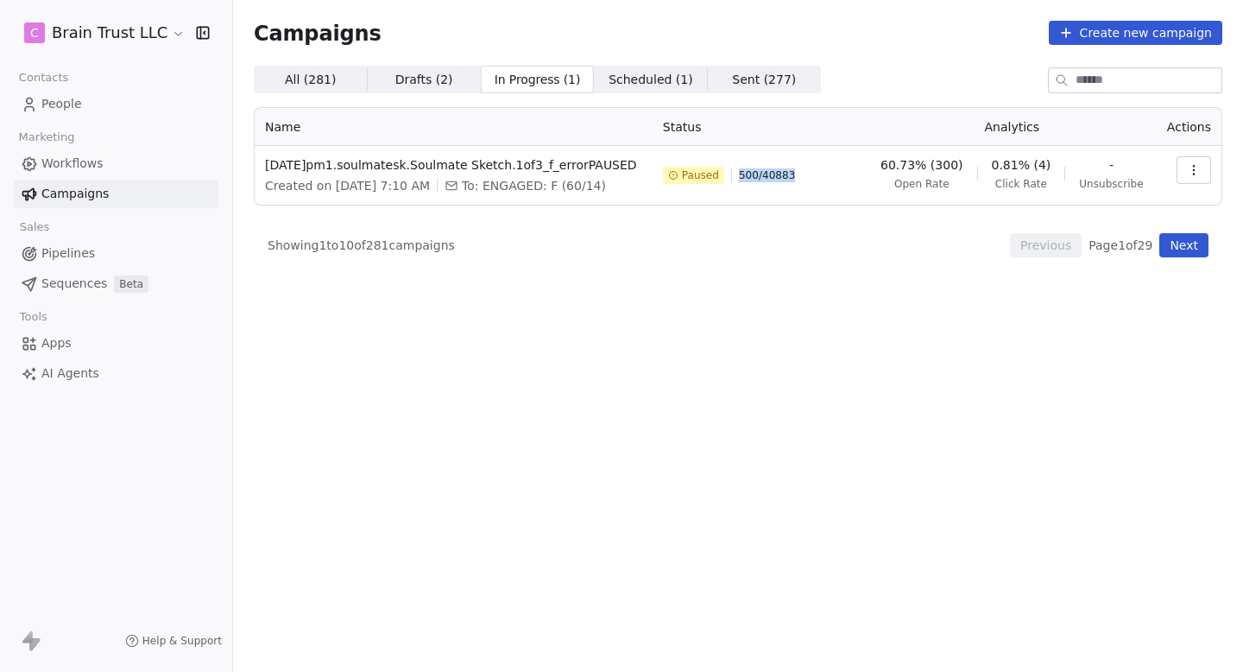
drag, startPoint x: 817, startPoint y: 182, endPoint x: 750, endPoint y: 176, distance: 66.7
click at [750, 176] on div "Paused 500 / 40883" at bounding box center [760, 175] width 195 height 38
click at [750, 176] on span "500 / 40883" at bounding box center [767, 175] width 56 height 14
drag, startPoint x: 750, startPoint y: 176, endPoint x: 809, endPoint y: 174, distance: 58.7
click at [809, 175] on div "Paused 500 / 40883" at bounding box center [760, 175] width 195 height 38
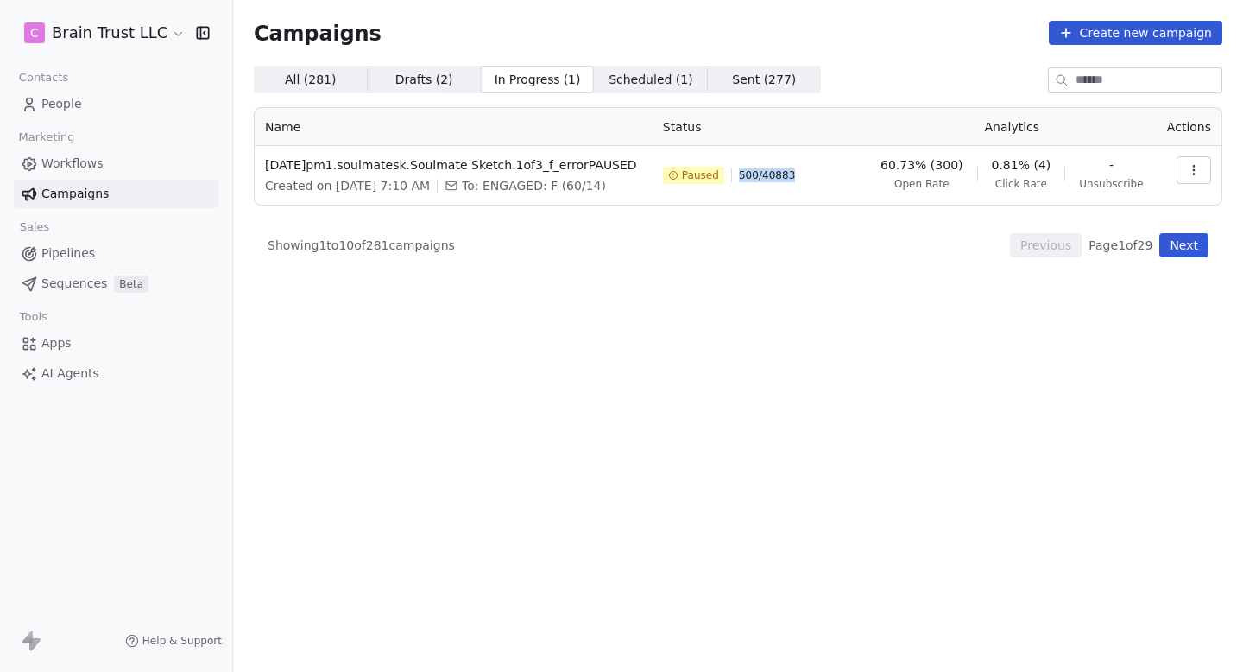
click at [809, 174] on div "Paused 500 / 40883" at bounding box center [760, 175] width 195 height 38
drag, startPoint x: 693, startPoint y: 176, endPoint x: 724, endPoint y: 176, distance: 31.1
click at [719, 176] on span "Paused" at bounding box center [700, 175] width 37 height 14
click at [719, 178] on span "Paused" at bounding box center [700, 175] width 37 height 14
click at [422, 85] on span "Drafts ( 2 )" at bounding box center [424, 80] width 58 height 18
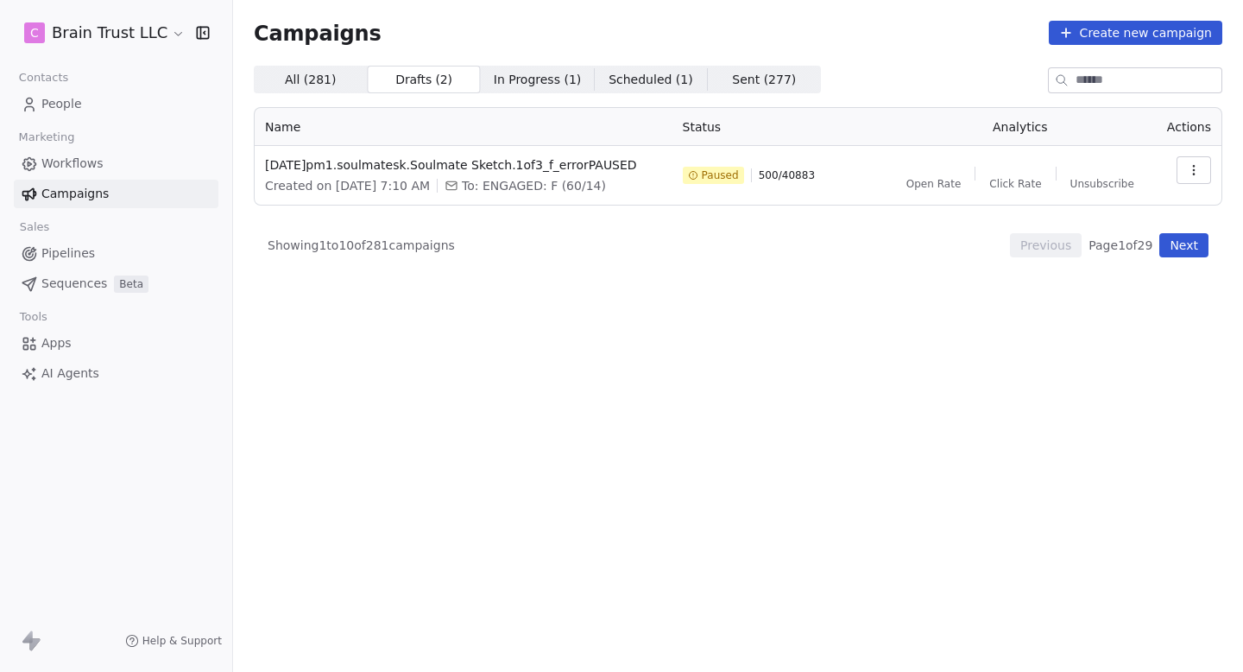
click at [290, 76] on span "All ( 281 )" at bounding box center [310, 80] width 51 height 18
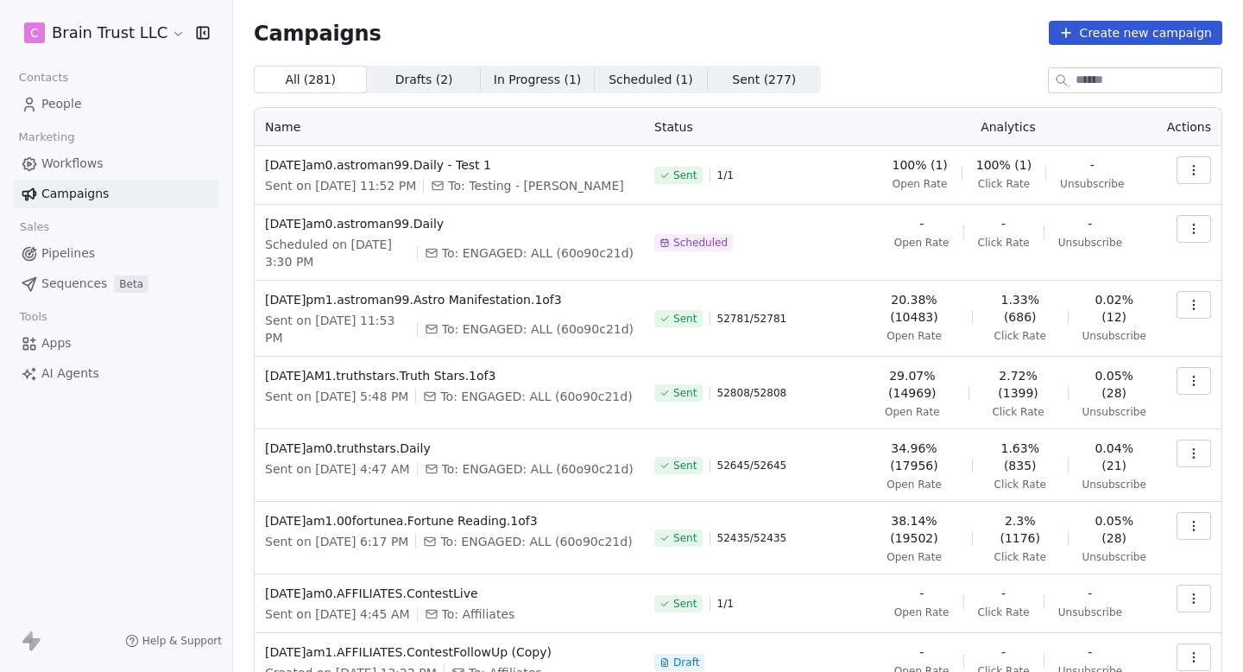
click at [484, 89] on span "In Progress ( 1 ) In Progress ( 1 )" at bounding box center [537, 80] width 113 height 28
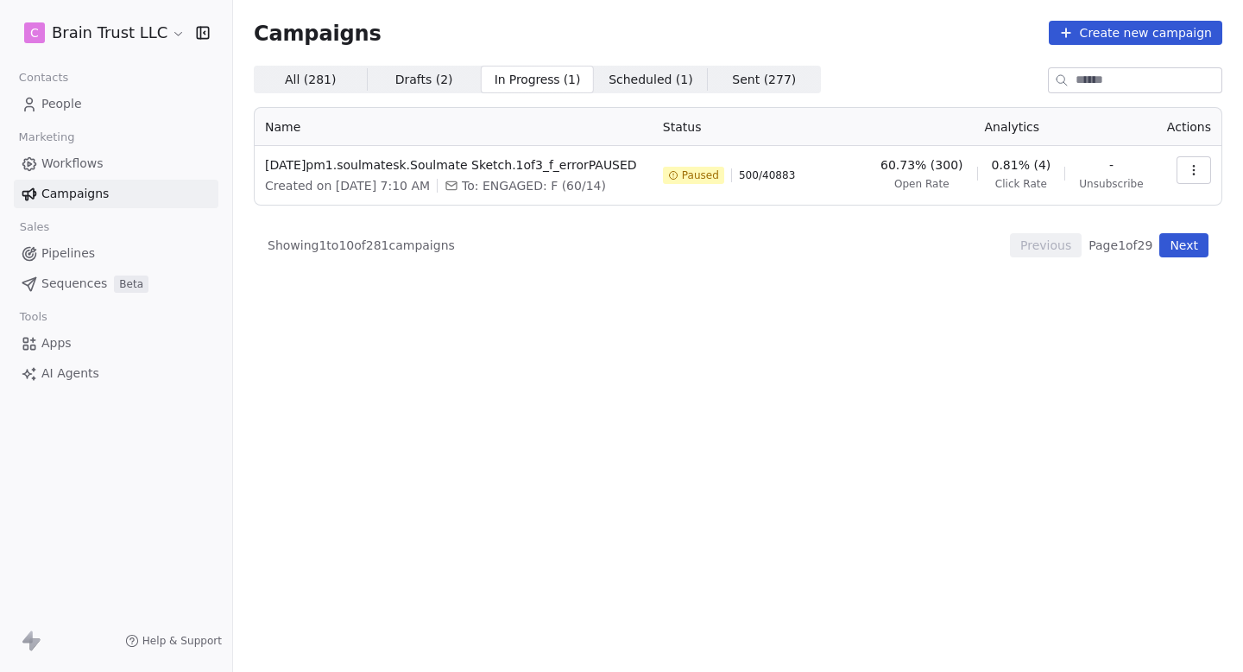
click at [305, 64] on div "Campaigns Create new campaign All ( 281 ) All ( 281 ) Drafts ( 2 ) Drafts ( 2 )…" at bounding box center [738, 270] width 969 height 499
click at [305, 79] on span "All ( 281 )" at bounding box center [310, 80] width 51 height 18
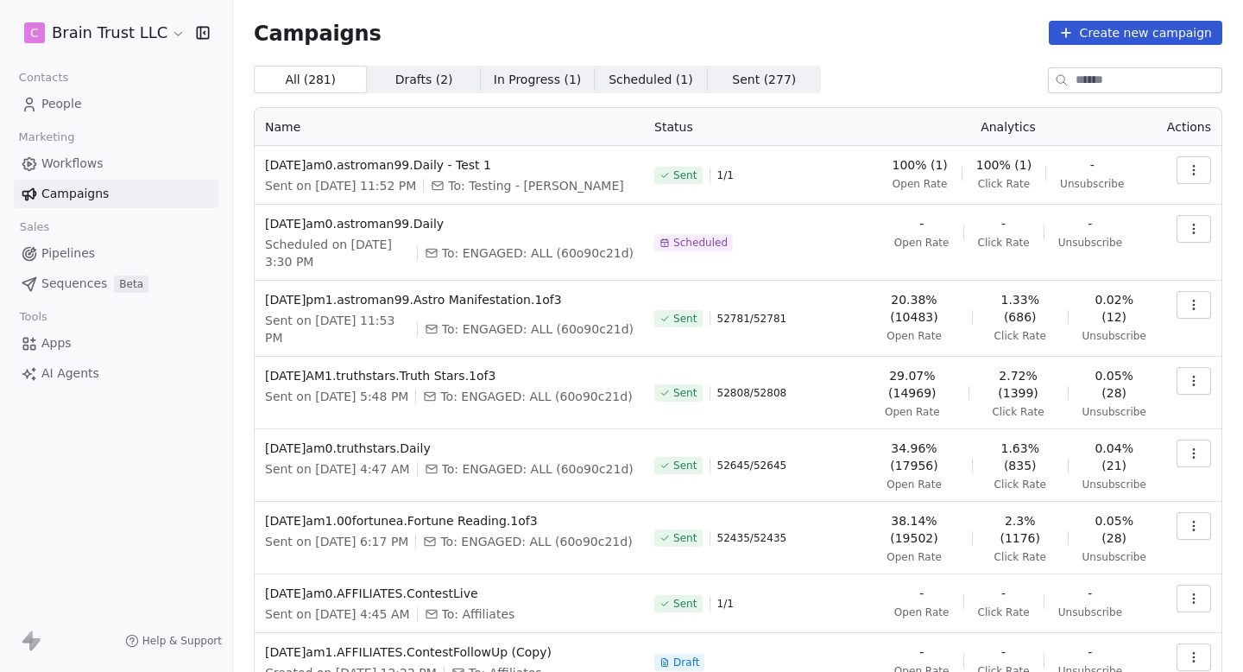
click at [548, 77] on span "In Progress ( 1 )" at bounding box center [538, 80] width 88 height 18
